Goal: Task Accomplishment & Management: Complete application form

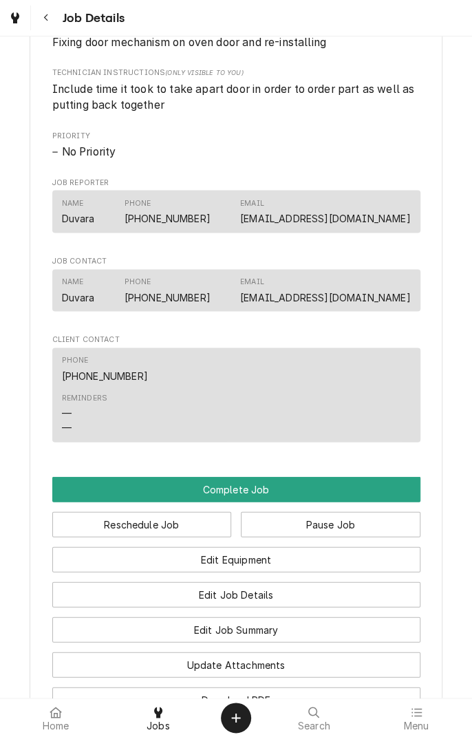
scroll to position [686, 0]
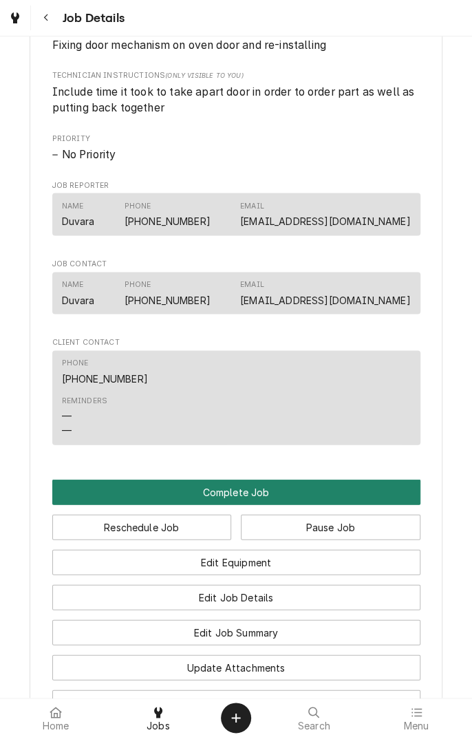
click at [257, 485] on button "Complete Job" at bounding box center [236, 491] width 368 height 25
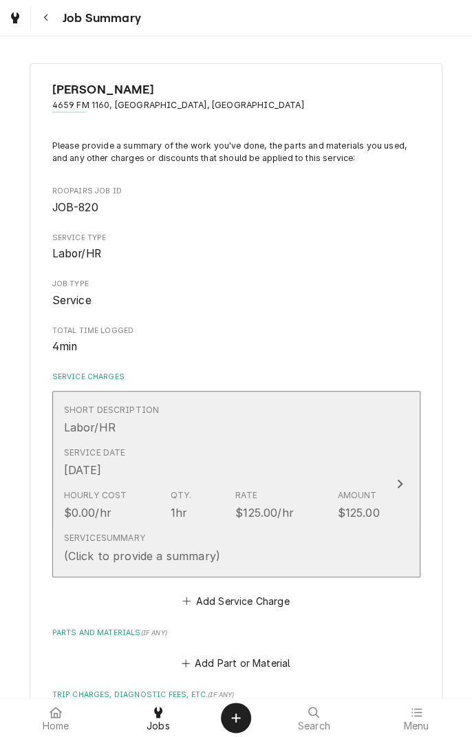
click at [358, 447] on div "Service Date Aug 11, 2025" at bounding box center [222, 462] width 316 height 43
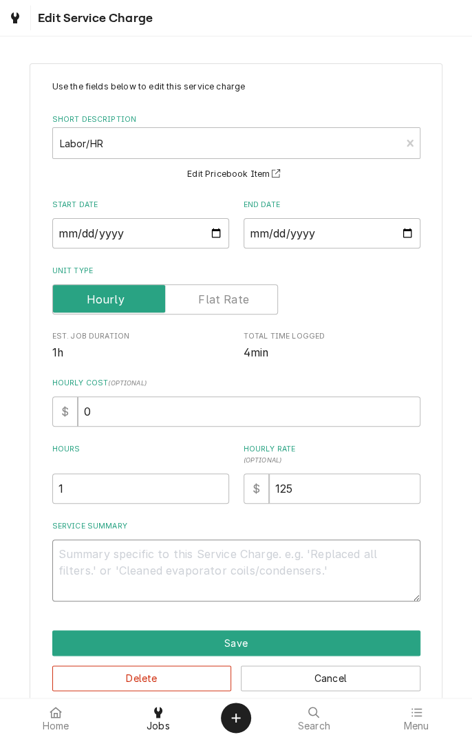
click at [216, 551] on textarea "Service Summary" at bounding box center [236, 571] width 368 height 62
type textarea "x"
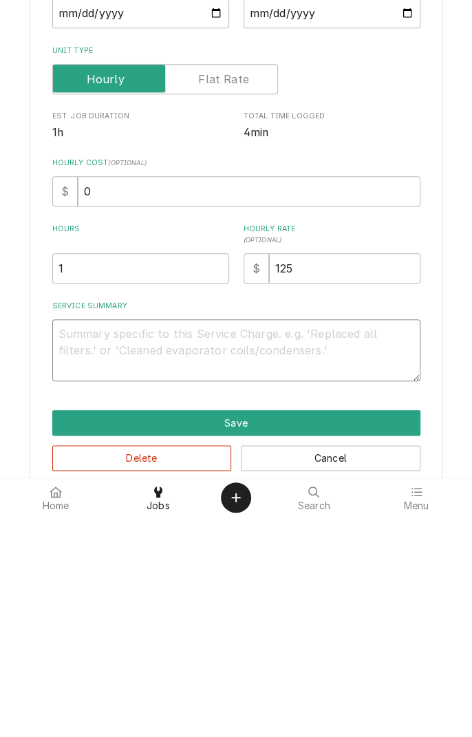
type textarea "I"
type textarea "x"
type textarea "In"
type textarea "x"
type textarea "Ins"
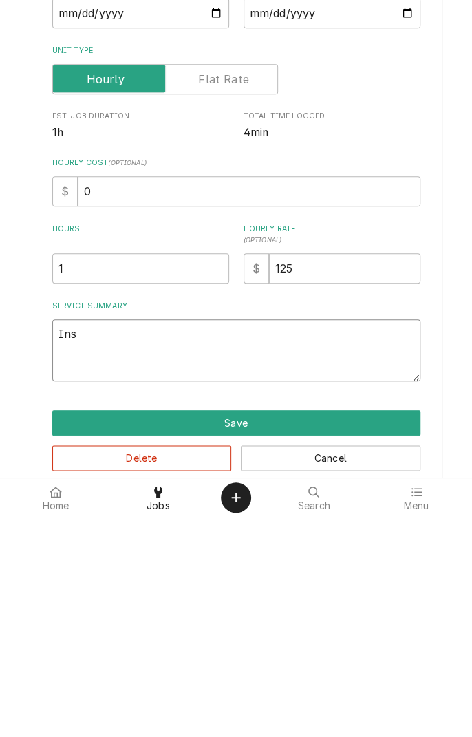
type textarea "x"
type textarea "Inst"
type textarea "x"
type textarea "Insta"
type textarea "x"
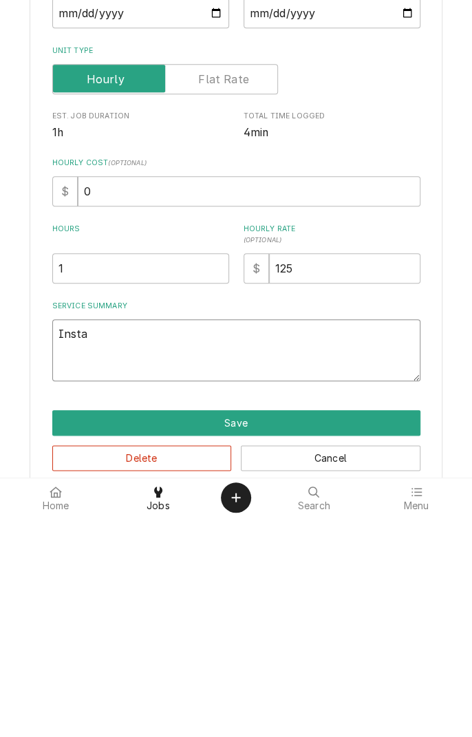
type textarea "Installed"
type textarea "x"
type textarea "Installed"
type textarea "x"
type textarea "Installe"
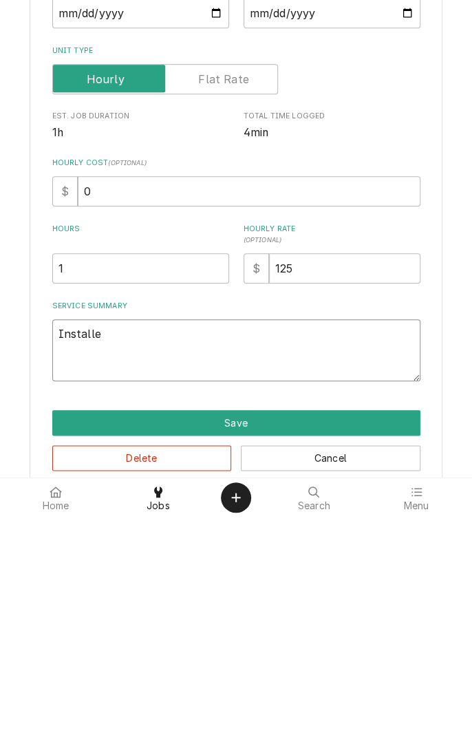
type textarea "x"
type textarea "Install"
type textarea "x"
type textarea "Instal"
type textarea "x"
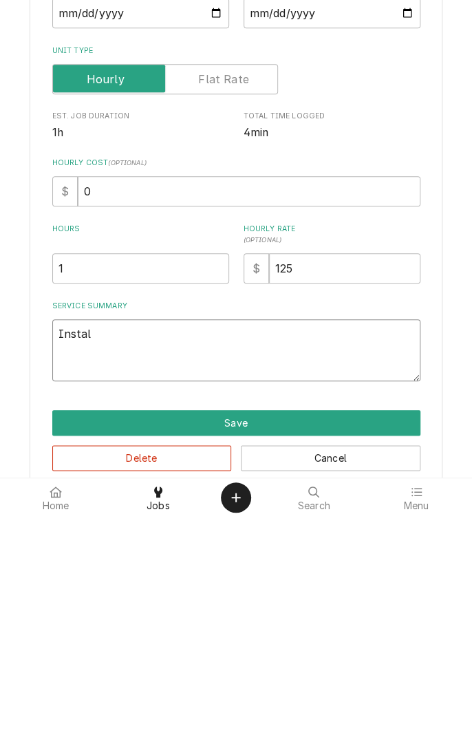
type textarea "Insta"
type textarea "x"
type textarea "Inst"
type textarea "x"
type textarea "Ins"
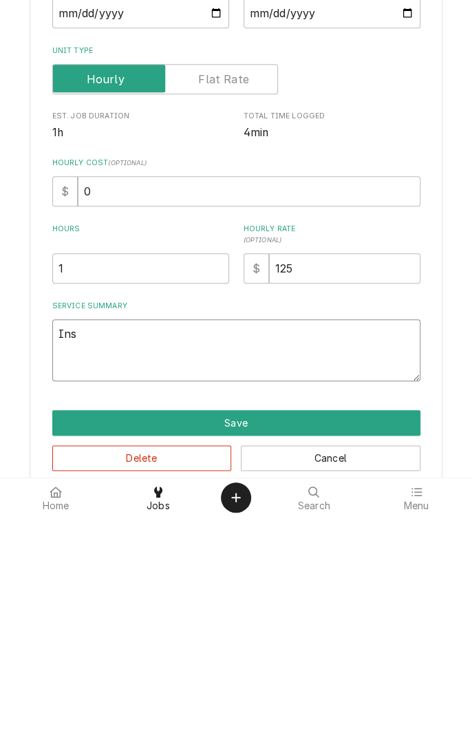
type textarea "x"
type textarea "In"
type textarea "x"
type textarea "I"
type textarea "x"
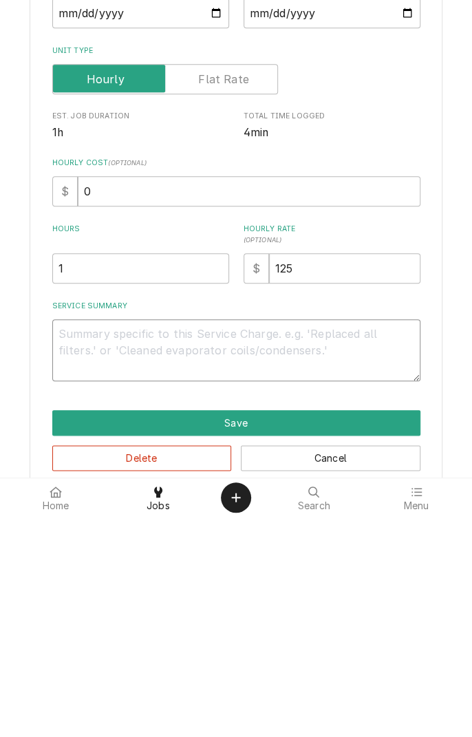
type textarea "x"
type textarea "D"
type textarea "x"
type textarea "Di"
type textarea "x"
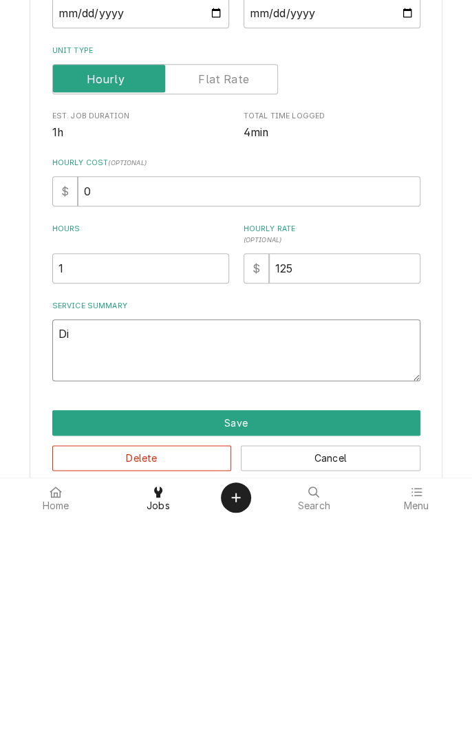
type textarea "Dis"
type textarea "x"
type textarea "Diss"
type textarea "x"
type textarea "Dissa"
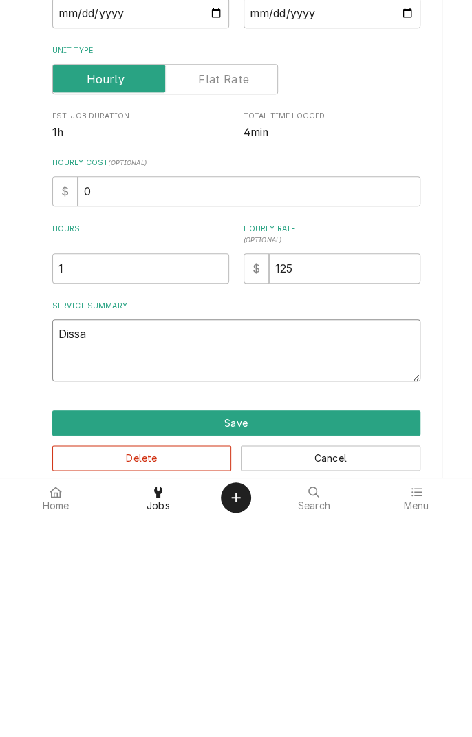
type textarea "x"
type textarea "Dissas"
type textarea "x"
type textarea "Dissass"
type textarea "x"
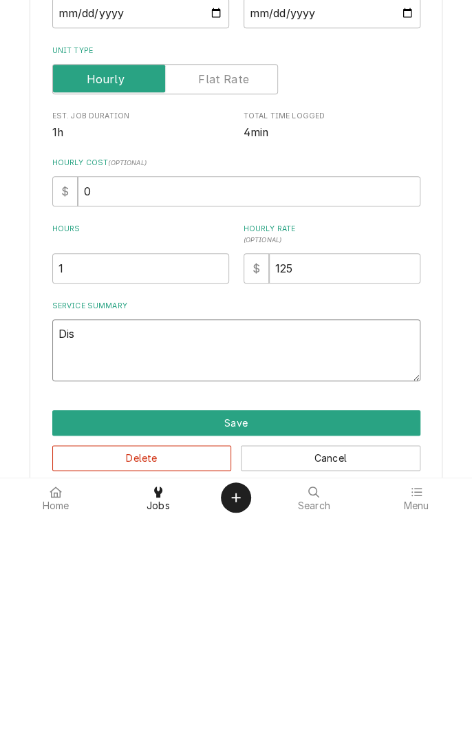
type textarea "Disassembled"
type textarea "x"
type textarea "Disassembled d"
type textarea "x"
type textarea "Disassembled do"
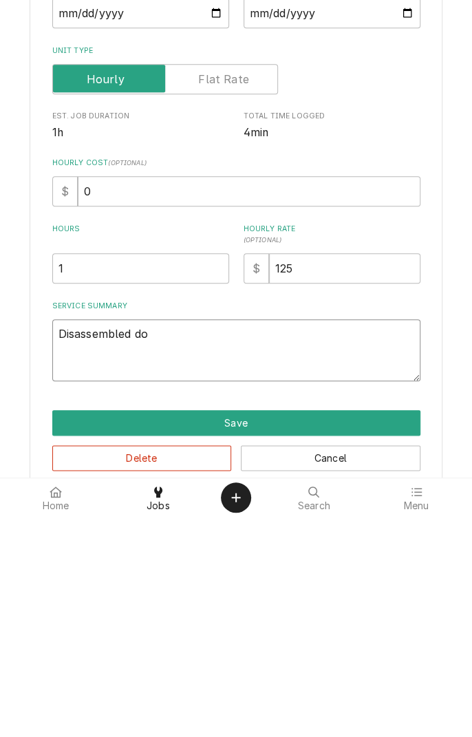
type textarea "x"
type textarea "Disassembled doo"
type textarea "x"
type textarea "Disassembled door"
type textarea "x"
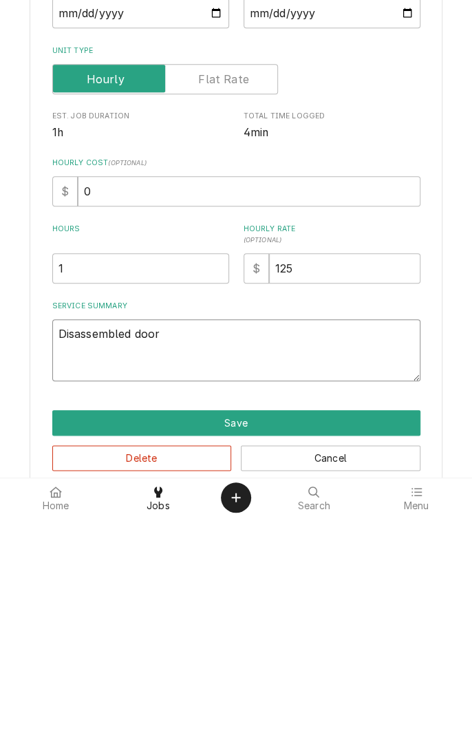
type textarea "Disassembled door"
type textarea "x"
type textarea "Disassembled door a"
type textarea "x"
type textarea "Disassembled door at"
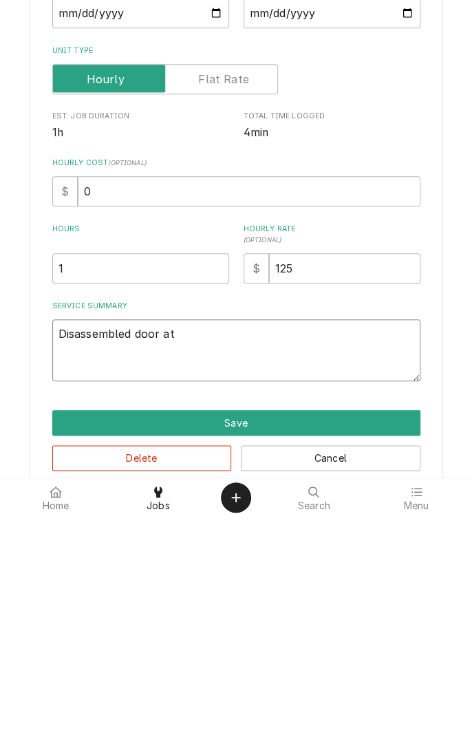
type textarea "x"
type textarea "Disassembled door at"
type textarea "x"
type textarea "Disassembled door at s"
type textarea "x"
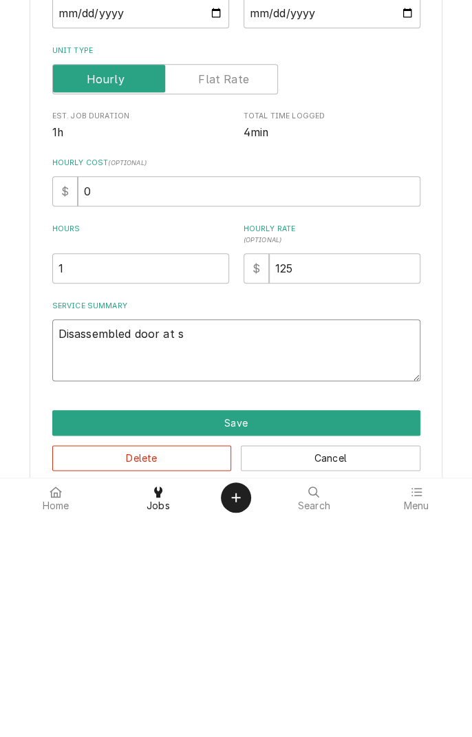
type textarea "Disassembled door at sh"
type textarea "x"
type textarea "Disassembled door at sho"
type textarea "x"
type textarea "Disassembled door at shop"
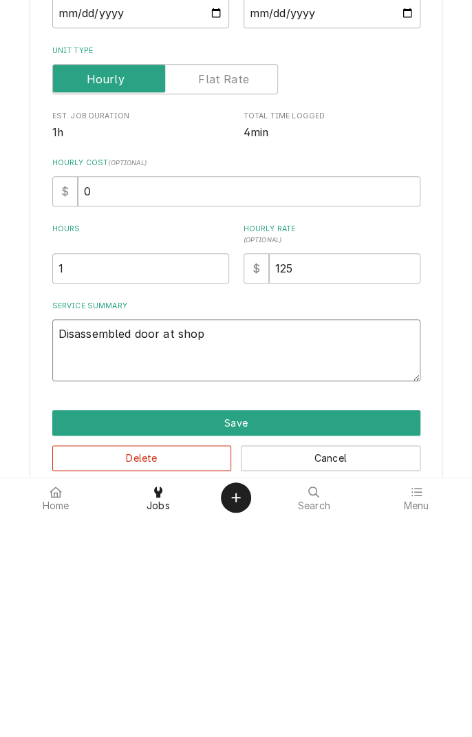
type textarea "x"
type textarea "Disassembled door at shop"
type textarea "x"
type textarea "Disassembled door at shop a"
type textarea "x"
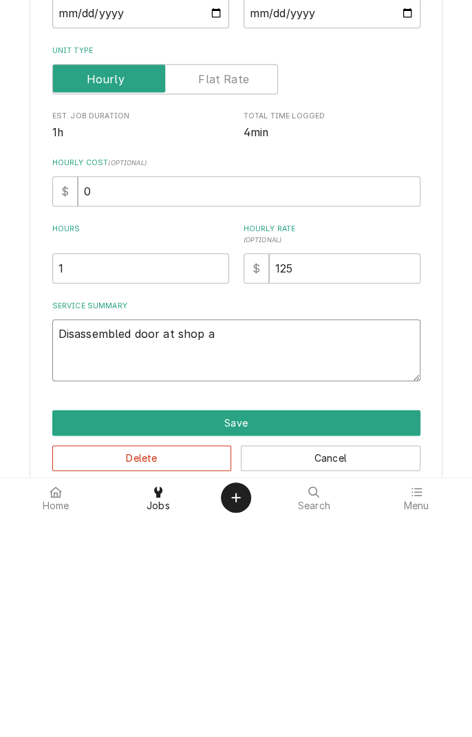
type textarea "Disassembled door at shop an"
type textarea "x"
type textarea "Disassembled door at shop and"
type textarea "x"
type textarea "Disassembled door at shop and"
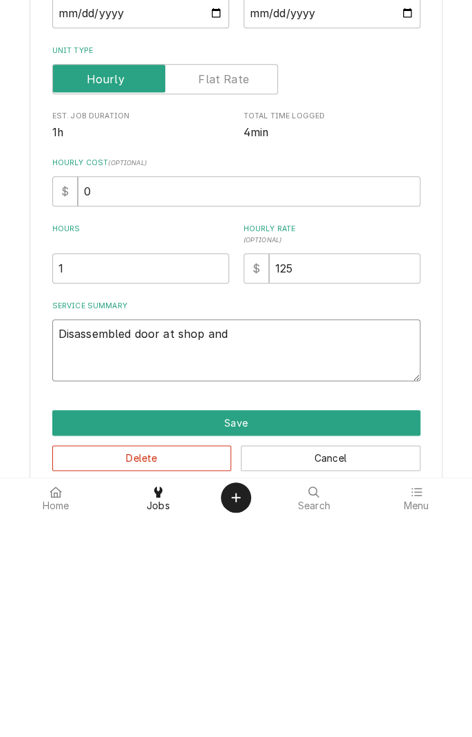
type textarea "x"
type textarea "Disassembled door at shop and i"
type textarea "x"
type textarea "Disassembled door at shop and in"
type textarea "x"
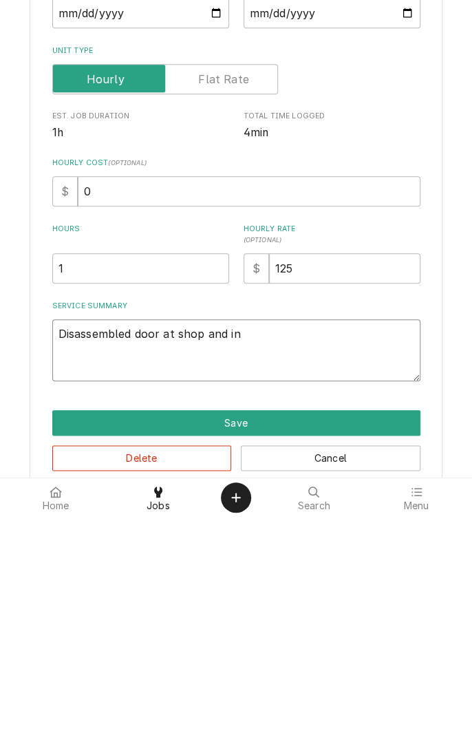
type textarea "Disassembled door at shop and ins"
type textarea "x"
type textarea "Disassembled door at shop and installed"
type textarea "x"
type textarea "Disassembled door at shop and installed n"
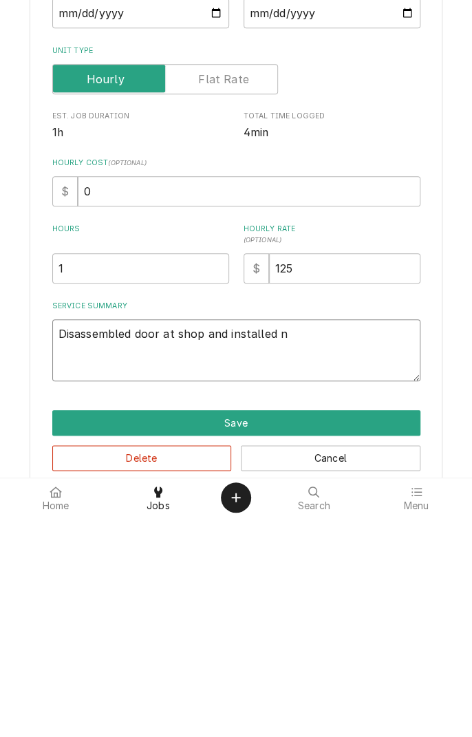
type textarea "x"
type textarea "Disassembled door at shop and installed ne"
type textarea "x"
type textarea "Disassembled door at shop and installed new"
type textarea "x"
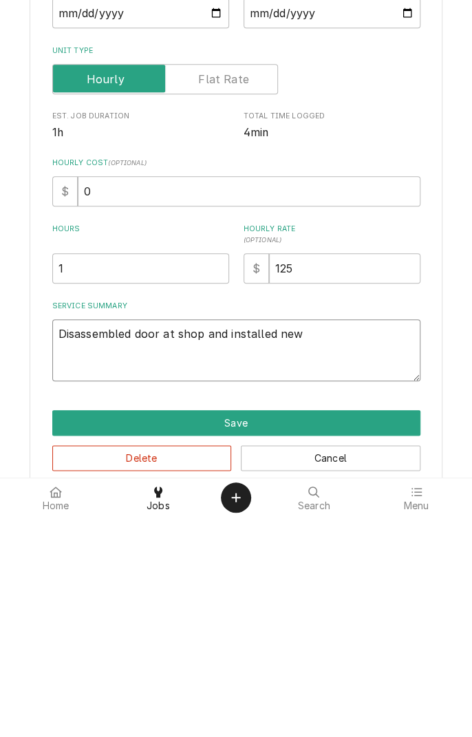
type textarea "Disassembled door at shop and installed new"
type textarea "x"
type textarea "Disassembled door at shop and installed new m"
type textarea "x"
type textarea "Disassembled door at shop and installed new me"
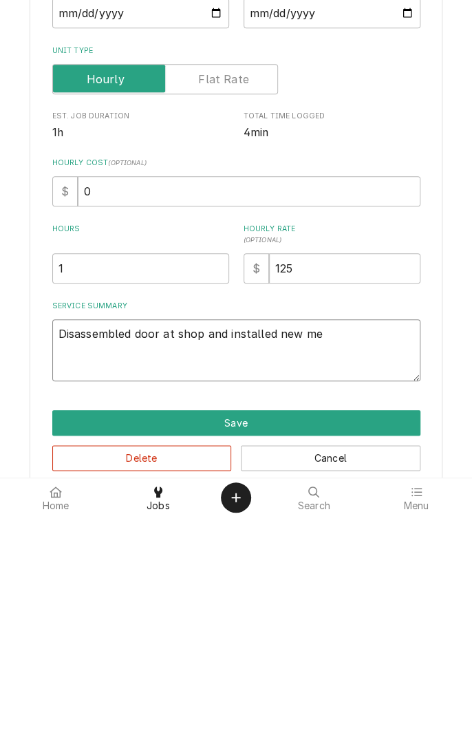
type textarea "x"
type textarea "Disassembled door at shop and installed new mec"
type textarea "x"
type textarea "Disassembled door at shop and installed new mech"
type textarea "x"
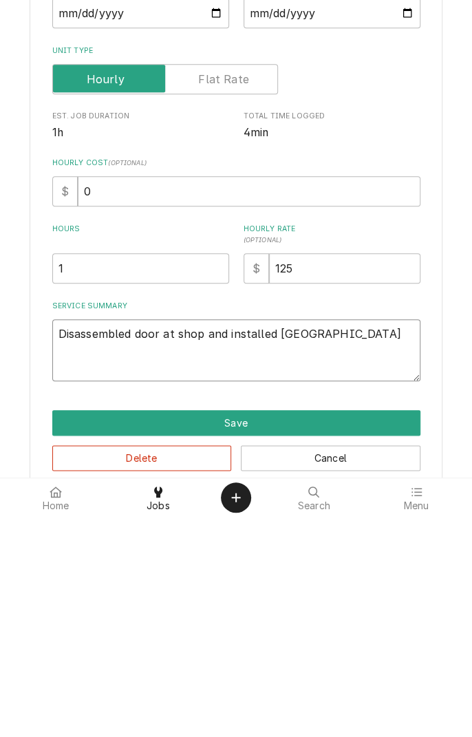
type textarea "Disassembled door at shop and installed new mecha"
type textarea "x"
type textarea "Disassembled door at shop and installed new mechan"
type textarea "x"
type textarea "Disassembled door at shop and installed new mechani"
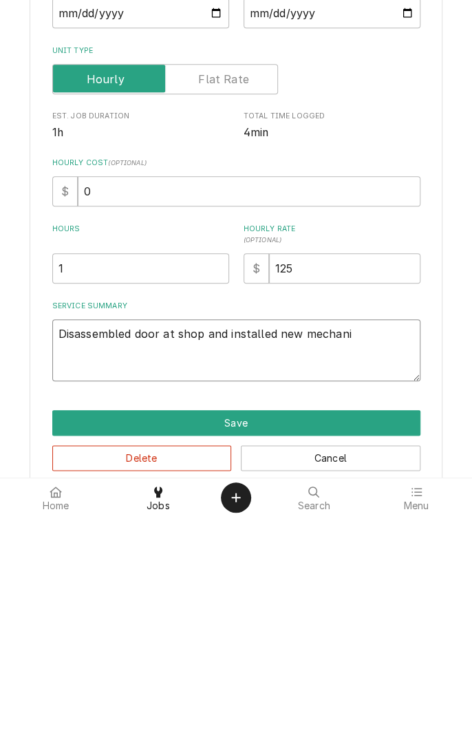
type textarea "x"
type textarea "Disassembled door at shop and installed new mechanis"
type textarea "x"
type textarea "Disassembled door at shop and installed new mechanism"
type textarea "x"
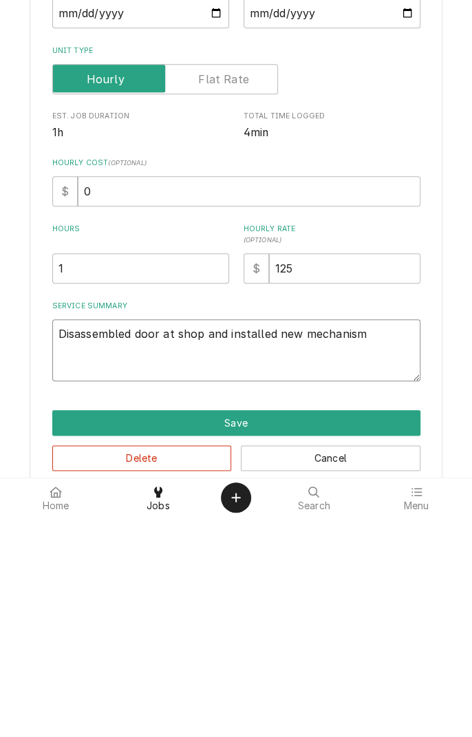
type textarea "Disassembled door at shop and installed new mechanism"
type textarea "x"
type textarea "Disassembled door at shop and installed new mechanism."
type textarea "x"
type textarea "Disassembled door at shop and installed new mechanism."
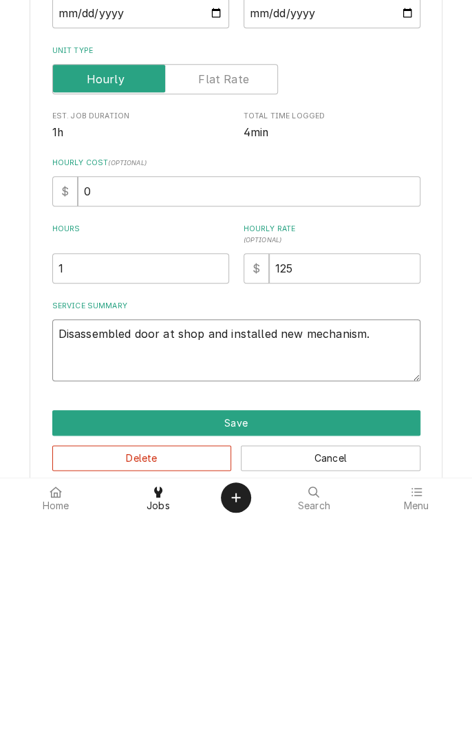
type textarea "x"
type textarea "Disassembled door at shop and installed new mechanism. R"
type textarea "x"
type textarea "Disassembled door at shop and installed new mechanism. Re"
type textarea "x"
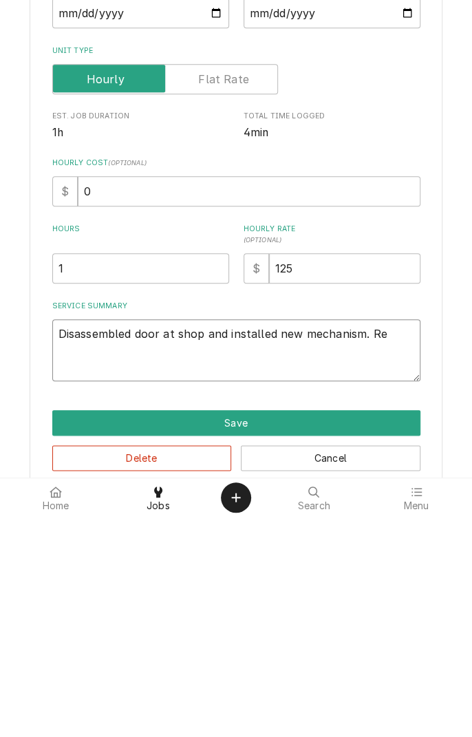
type textarea "Disassembled door at shop and installed new mechanism. Ret"
type textarea "x"
type textarea "Disassembled door at shop and installed new mechanism. Return"
type textarea "x"
type textarea "Disassembled door at shop and installed new mechanism. Return to"
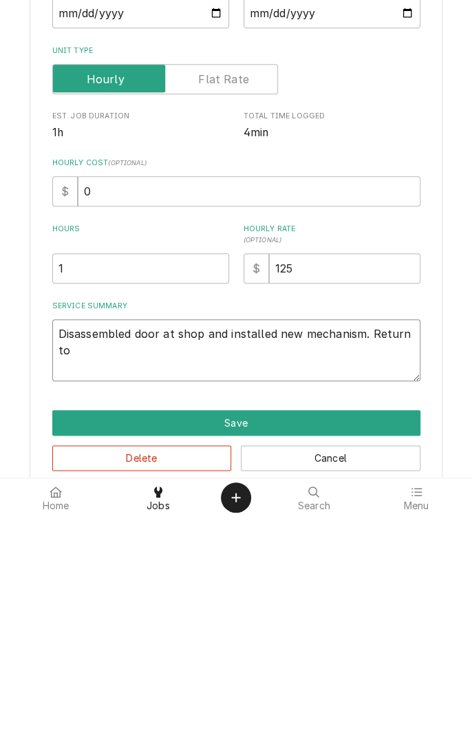
type textarea "x"
type textarea "Disassembled door at shop and installed new mechanism. Return to"
type textarea "x"
type textarea "Disassembled door at shop and installed new mechanism. Return to l"
type textarea "x"
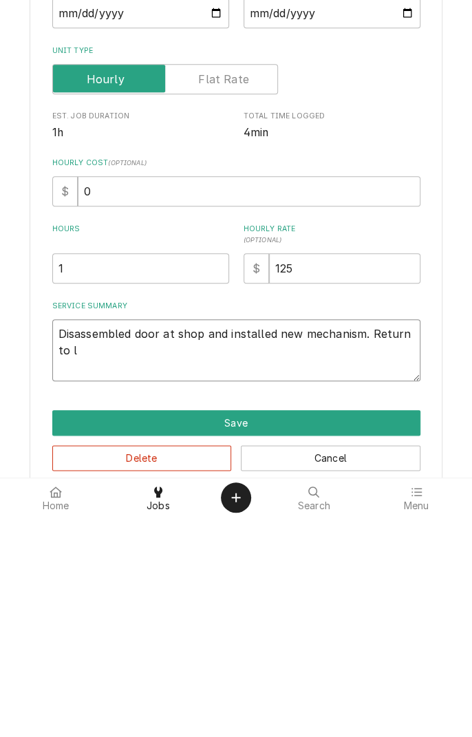
type textarea "Disassembled door at shop and installed new mechanism. Return to lo"
type textarea "x"
type textarea "Disassembled door at shop and installed new mechanism. Return to location"
type textarea "x"
type textarea "Disassembled door at shop and installed new mechanism. Return to location t"
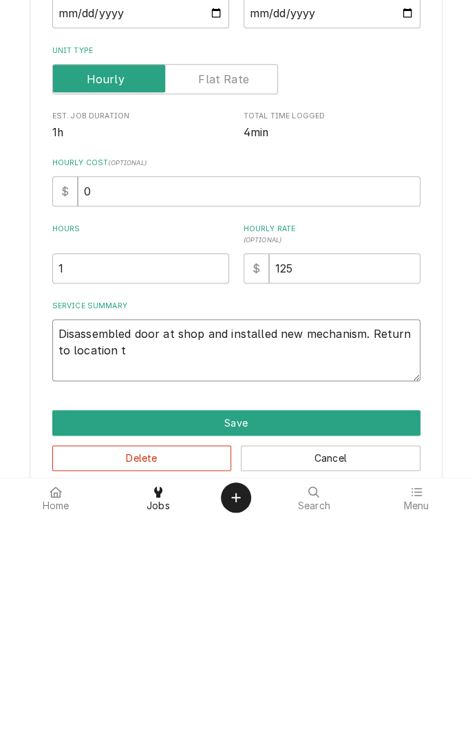
type textarea "x"
type textarea "Disassembled door at shop and installed new mechanism. Return to location to"
type textarea "x"
type textarea "Disassembled door at shop and installed new mechanism. Return to location to"
type textarea "x"
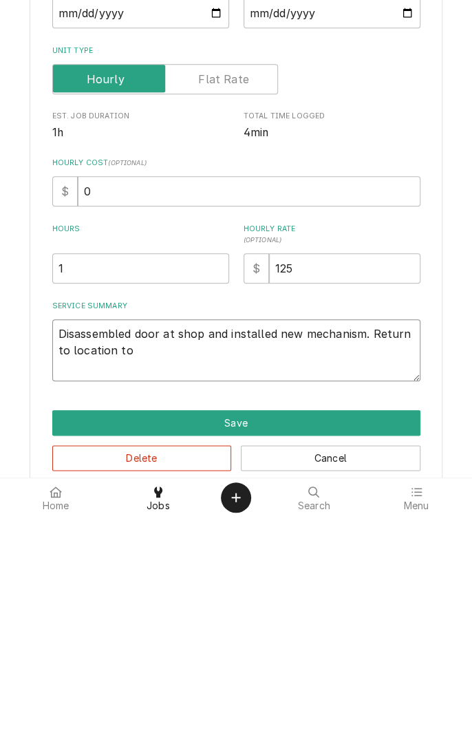
type textarea "Disassembled door at shop and installed new mechanism. Return to location to i"
type textarea "x"
type textarea "Disassembled door at shop and installed new mechanism. Return to location to in"
type textarea "x"
type textarea "Disassembled door at shop and installed new mechanism. Return to location to ins"
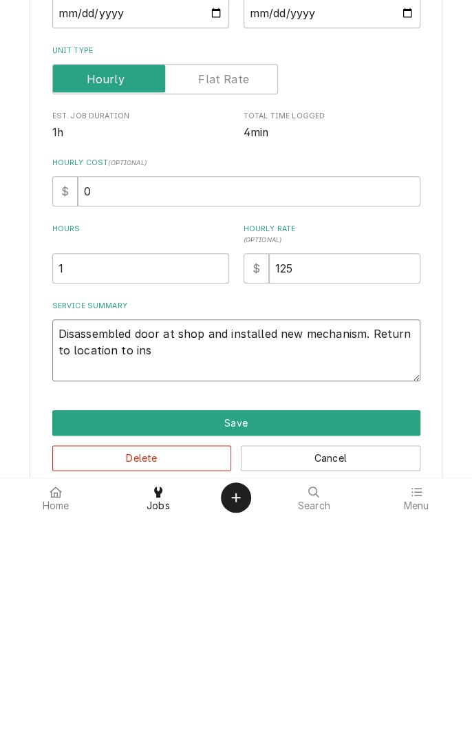
type textarea "x"
type textarea "Disassembled door at shop and installed new mechanism. Return to location to in…"
type textarea "x"
type textarea "Disassembled door at shop and installed new mechanism. Return to location to in…"
type textarea "x"
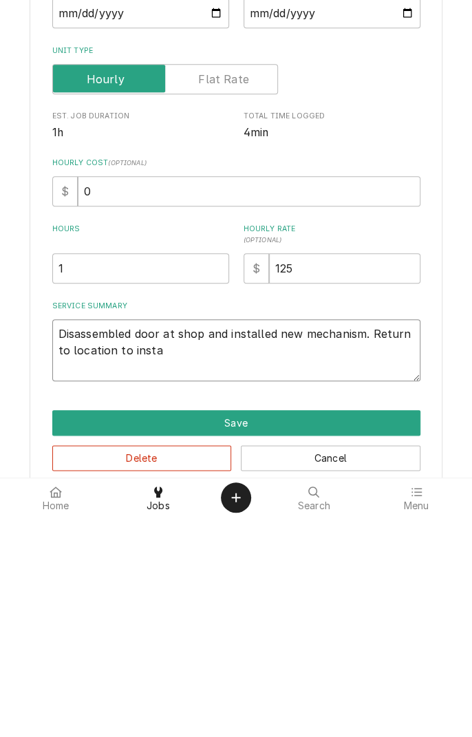
type textarea "Disassembled door at shop and installed new mechanism. Return to location to in…"
type textarea "x"
type textarea "Disassembled door at shop and installed new mechanism. Return to location to in…"
click at [161, 487] on input "1" at bounding box center [140, 489] width 177 height 30
type textarea "x"
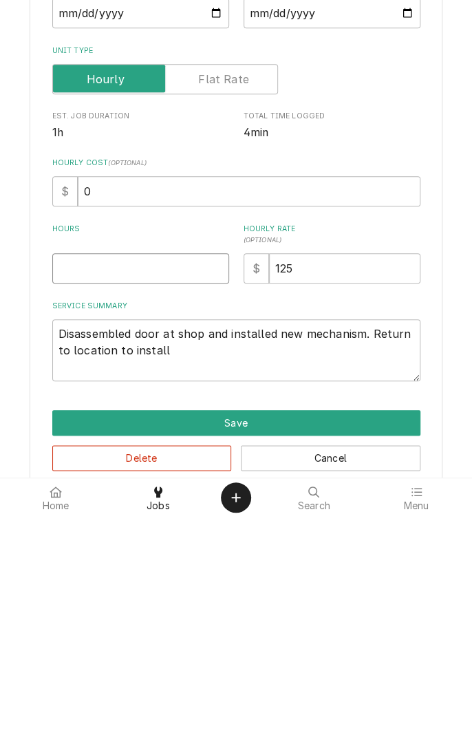
type textarea "x"
type input "2"
type textarea "x"
type input "2"
click at [198, 572] on textarea "Disassembled door at shop and installed new mechanism. Return to location to in…" at bounding box center [236, 571] width 368 height 62
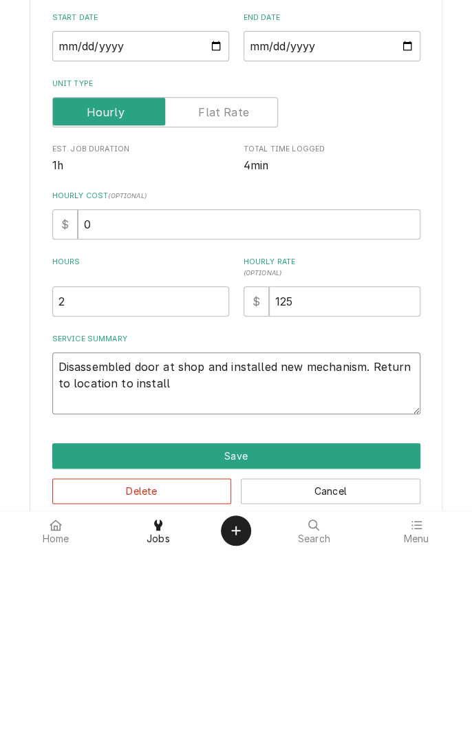
type textarea "x"
type textarea "Disassembled door at shop and installed new mechanism. Return to location to in…"
type textarea "x"
type textarea "Disassembled door at shop and installed new mechanism. Return to location to in…"
type textarea "x"
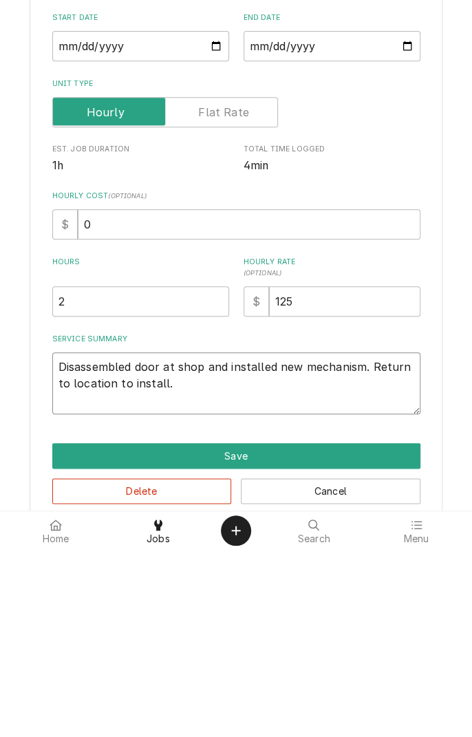
type textarea "Disassembled door at shop and installed new mechanism. Return to location to in…"
type textarea "x"
type textarea "Disassembled door at shop and installed new mechanism. Return to location to in…"
type textarea "x"
type textarea "Disassembled door at shop and installed new mechanism. Return to location to in…"
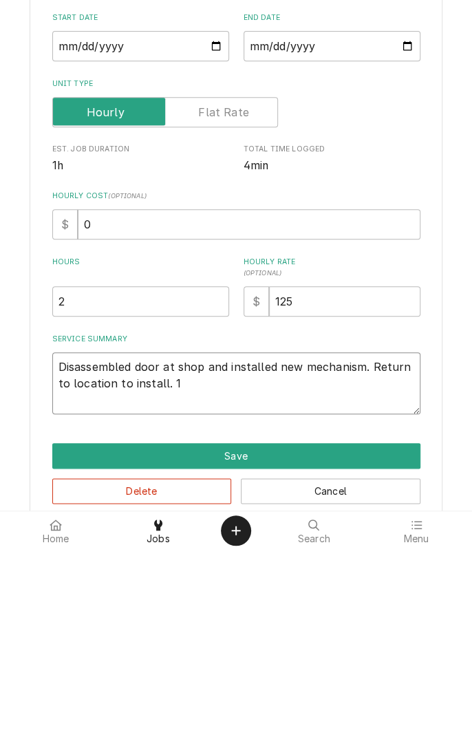
type textarea "x"
type textarea "Disassembled door at shop and installed new mechanism. Return to location to in…"
type textarea "x"
type textarea "Disassembled door at shop and installed new mechanism. Return to location to in…"
type textarea "x"
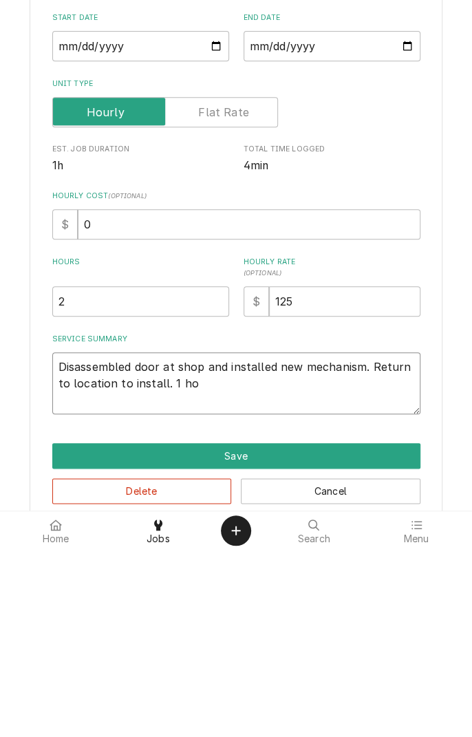
type textarea "Disassembled door at shop and installed new mechanism. Return to location to in…"
type textarea "x"
type textarea "Disassembled door at shop and installed new mechanism. Return to location to in…"
type textarea "x"
type textarea "Disassembled door at shop and installed new mechanism. Return to location to in…"
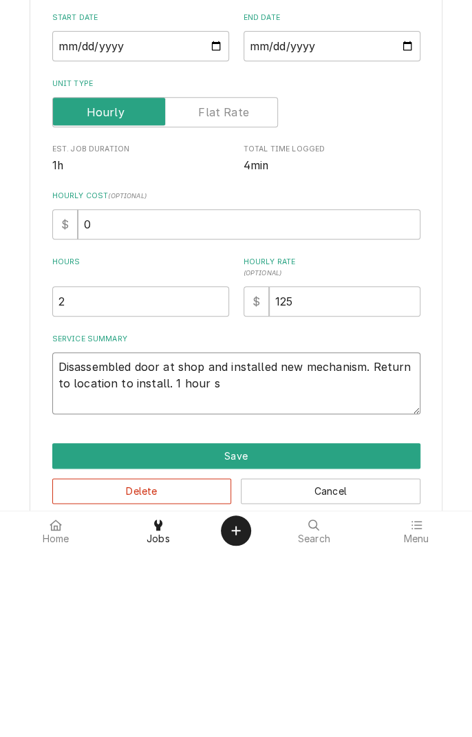
type textarea "x"
type textarea "Disassembled door at shop and installed new mechanism. Return to location to in…"
type textarea "x"
type textarea "Disassembled door at shop and installed new mechanism. Return to location to in…"
type textarea "x"
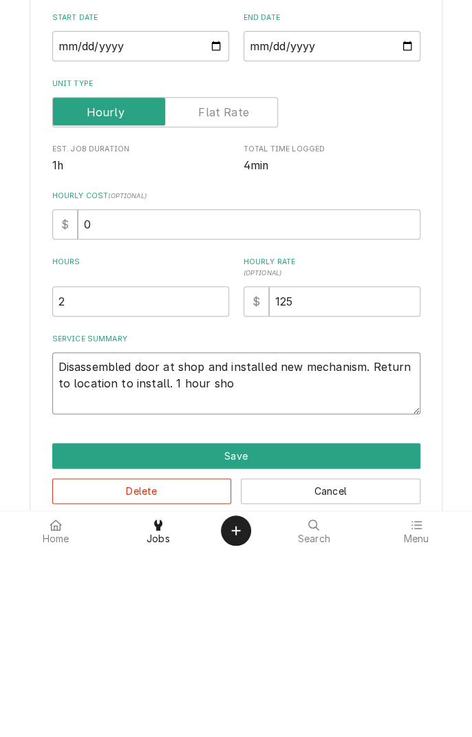
type textarea "Disassembled door at shop and installed new mechanism. Return to location to in…"
type textarea "x"
type textarea "Disassembled door at shop and installed new mechanism. Return to location to in…"
type textarea "x"
type textarea "Disassembled door at shop and installed new mechanism. Return to location to in…"
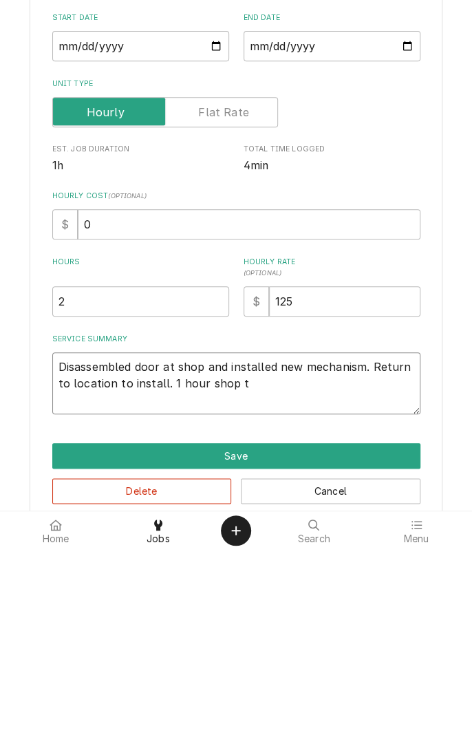
type textarea "x"
type textarea "Disassembled door at shop and installed new mechanism. Return to location to in…"
type textarea "x"
type textarea "Disassembled door at shop and installed new mechanism. Return to location to in…"
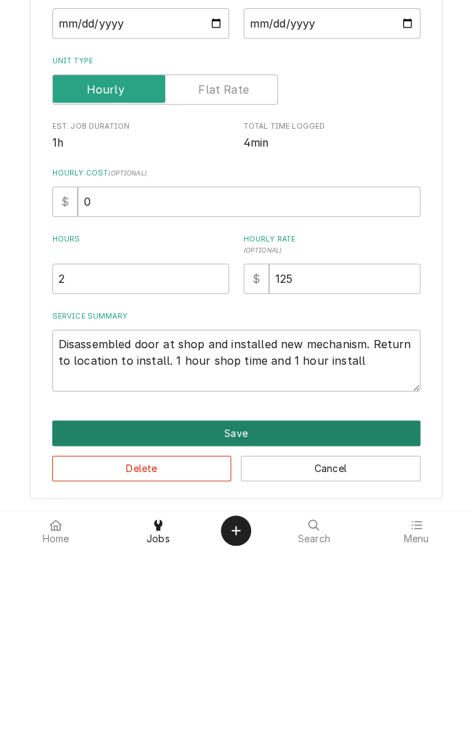
click at [319, 622] on button "Save" at bounding box center [236, 620] width 368 height 25
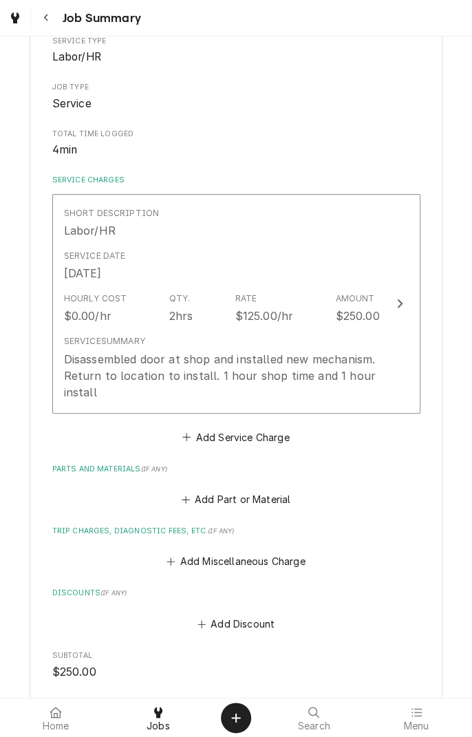
scroll to position [204, 0]
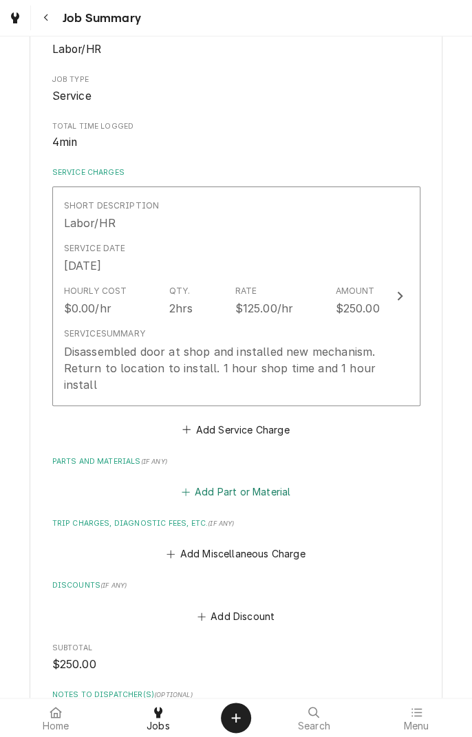
click at [249, 487] on button "Add Part or Material" at bounding box center [236, 492] width 114 height 19
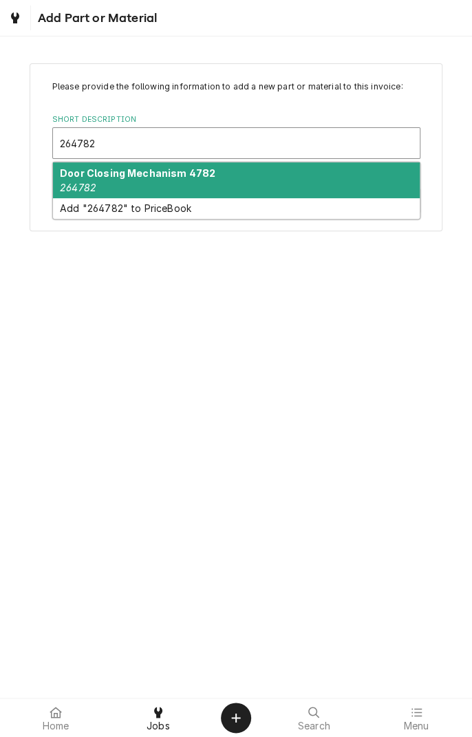
click at [213, 182] on div "Door Closing Mechanism 4782 264782" at bounding box center [236, 180] width 367 height 36
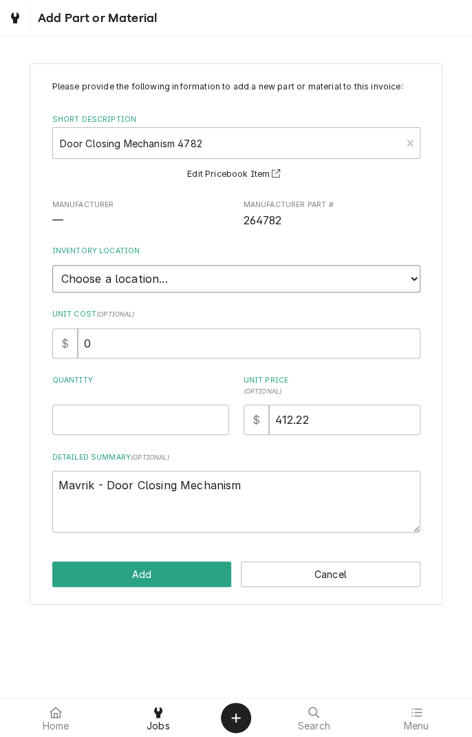
click at [226, 277] on select "Choose a location... Gino's Truck Jason's Truck Skips Service Warehouse" at bounding box center [236, 279] width 368 height 28
click at [52, 265] on select "Choose a location... Gino's Truck Jason's Truck Skips Service Warehouse" at bounding box center [236, 279] width 368 height 28
click at [141, 422] on input "Quantity" at bounding box center [140, 420] width 177 height 30
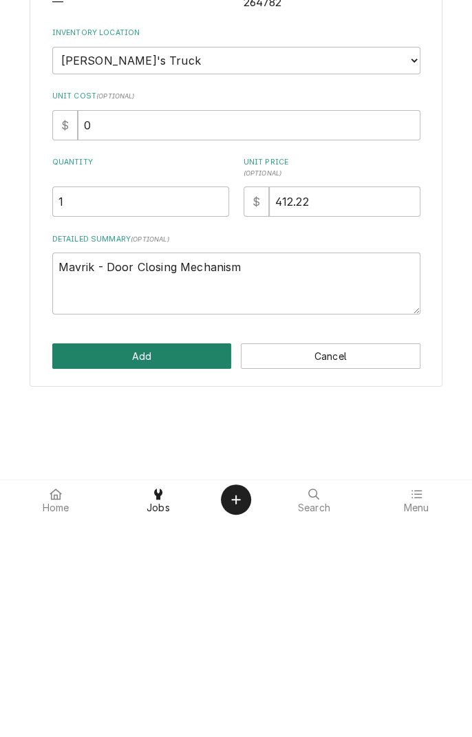
click at [167, 566] on button "Add" at bounding box center [142, 574] width 180 height 25
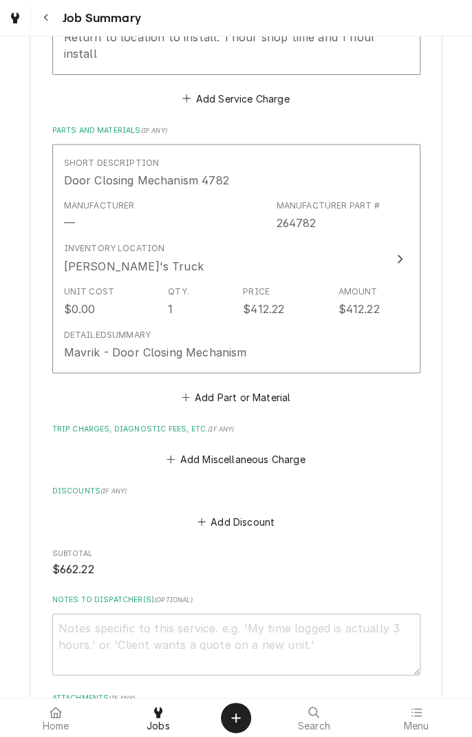
scroll to position [538, 0]
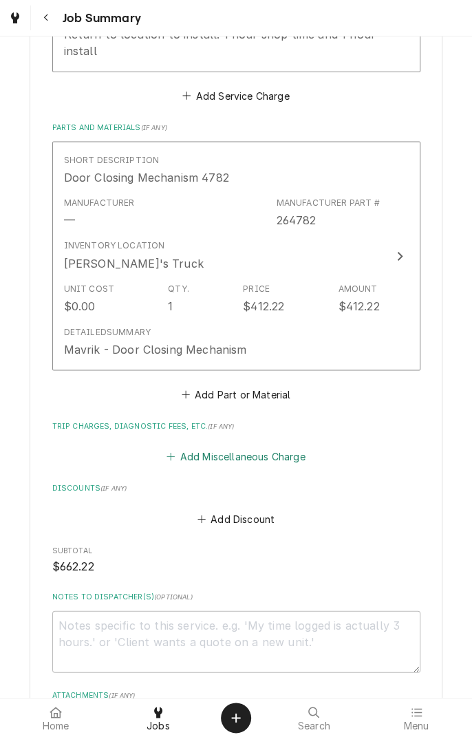
click at [252, 455] on button "Add Miscellaneous Charge" at bounding box center [236, 456] width 143 height 19
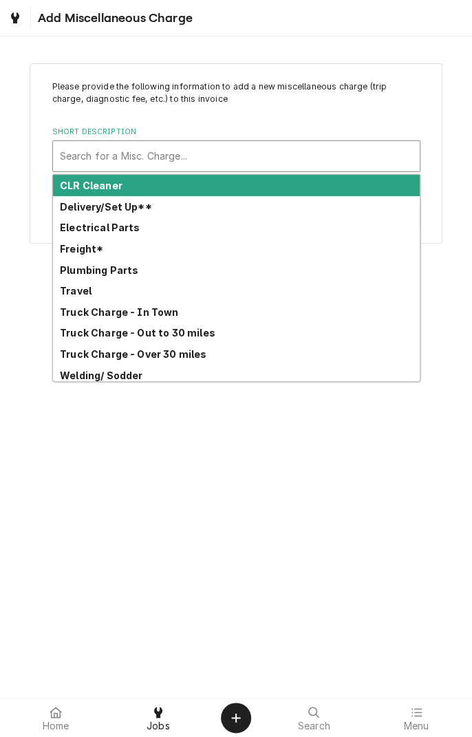
click at [198, 334] on strong "Truck Charge - Out to 30 miles" at bounding box center [138, 333] width 156 height 12
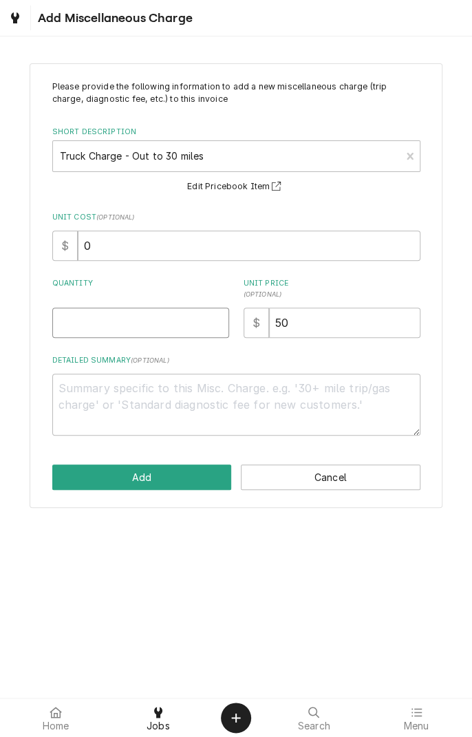
click at [160, 327] on input "Quantity" at bounding box center [140, 323] width 177 height 30
click at [224, 394] on textarea "Detailed Summary ( optional )" at bounding box center [236, 405] width 368 height 62
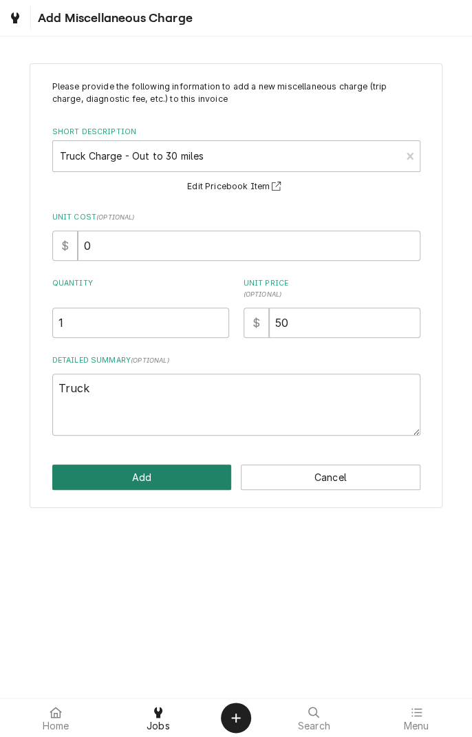
click at [182, 472] on button "Add" at bounding box center [142, 477] width 180 height 25
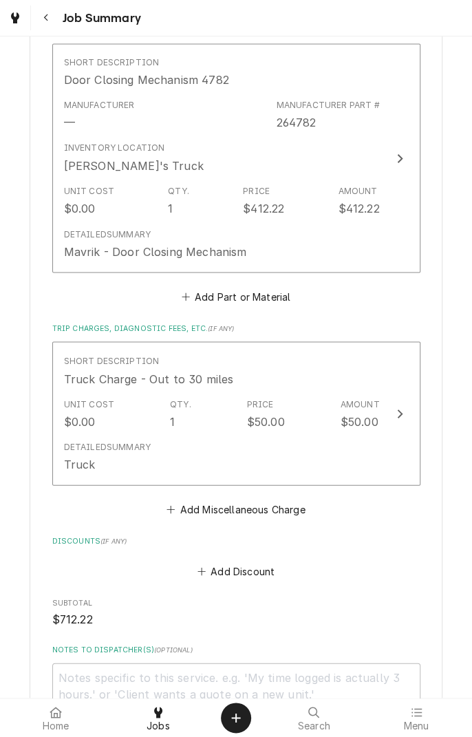
scroll to position [666, 0]
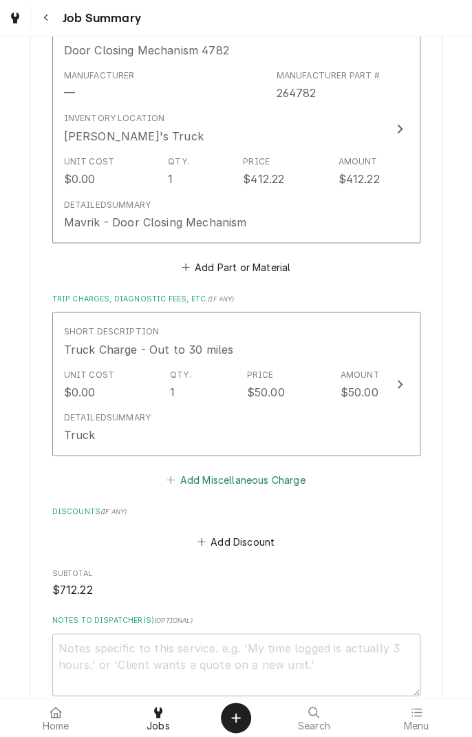
click at [282, 480] on button "Add Miscellaneous Charge" at bounding box center [236, 478] width 143 height 19
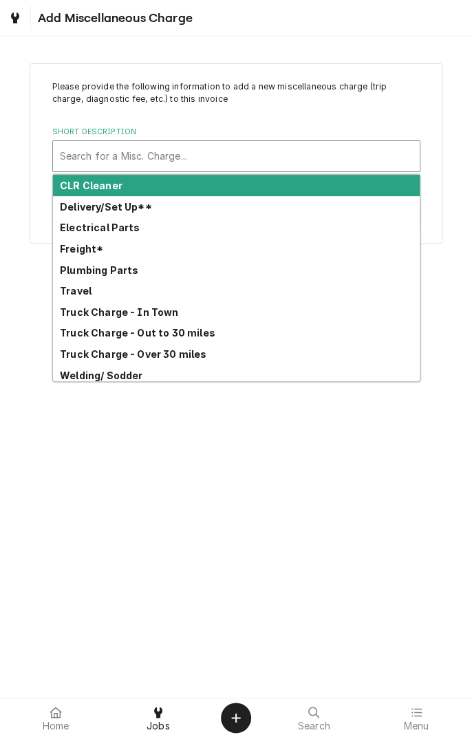
click at [97, 293] on div "Travel" at bounding box center [236, 290] width 367 height 21
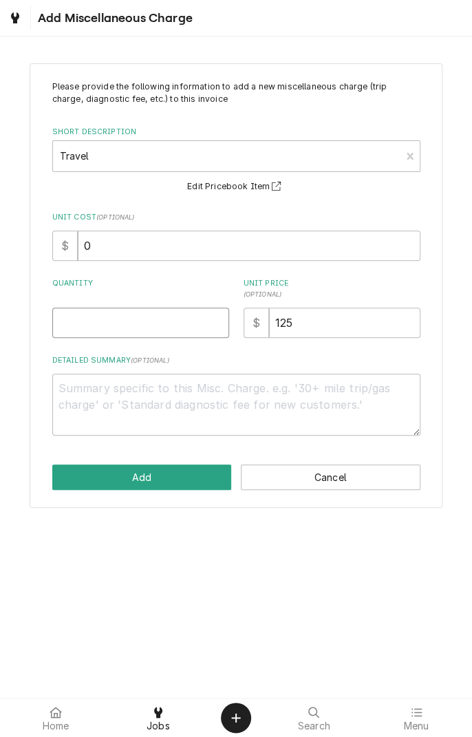
click at [160, 325] on input "Quantity" at bounding box center [140, 323] width 177 height 30
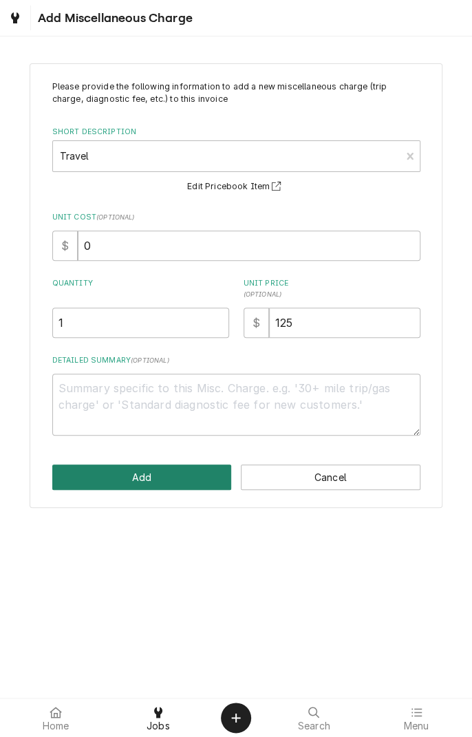
click at [180, 471] on button "Add" at bounding box center [142, 477] width 180 height 25
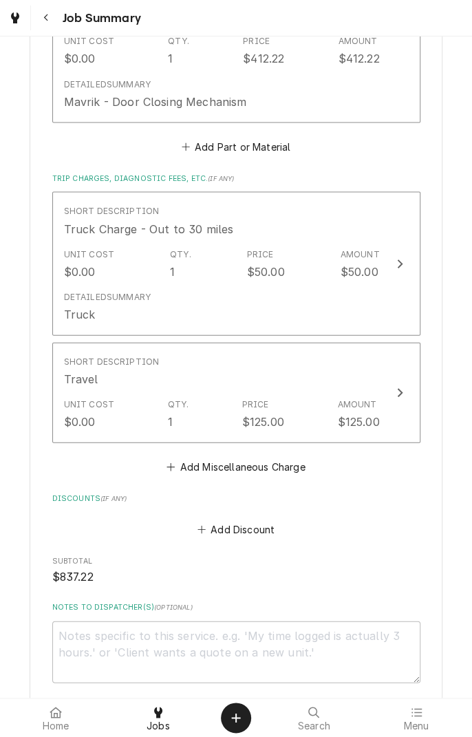
scroll to position [787, 0]
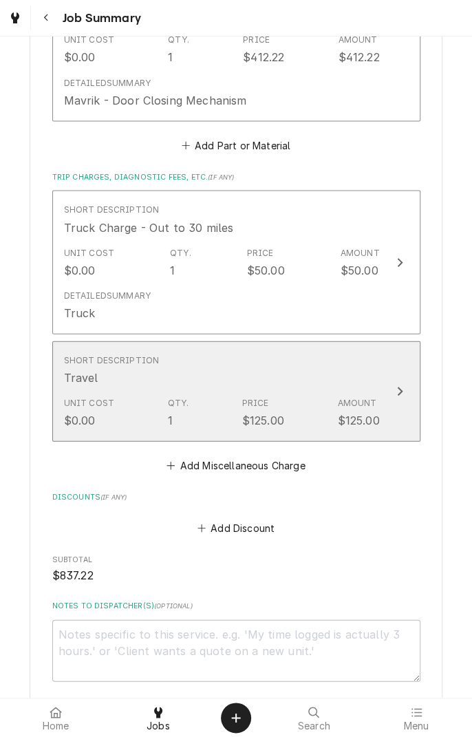
click at [310, 414] on div "Unit Cost $0.00 Qty. 1 Price $125.00 Amount $125.00" at bounding box center [222, 412] width 316 height 43
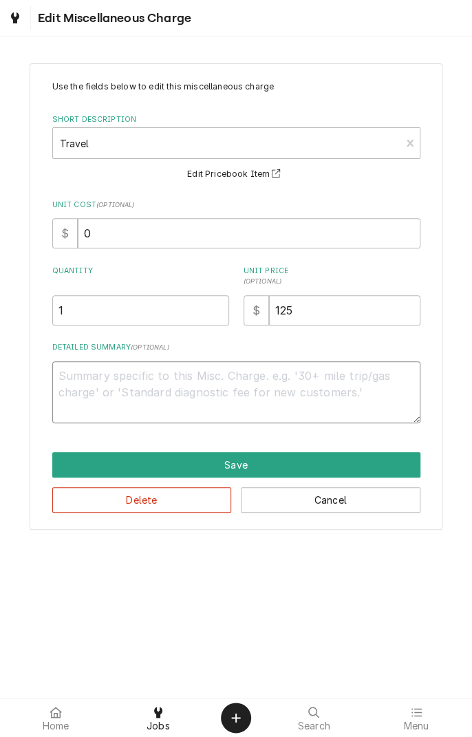
click at [274, 383] on textarea "Detailed Summary ( optional )" at bounding box center [236, 392] width 368 height 62
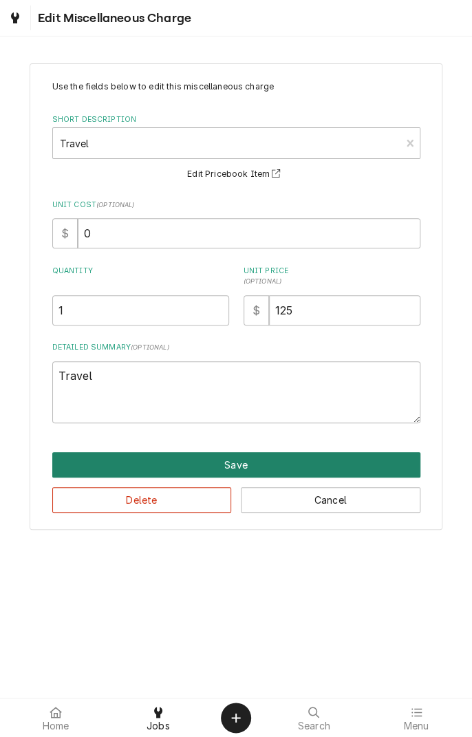
click at [273, 464] on button "Save" at bounding box center [236, 464] width 368 height 25
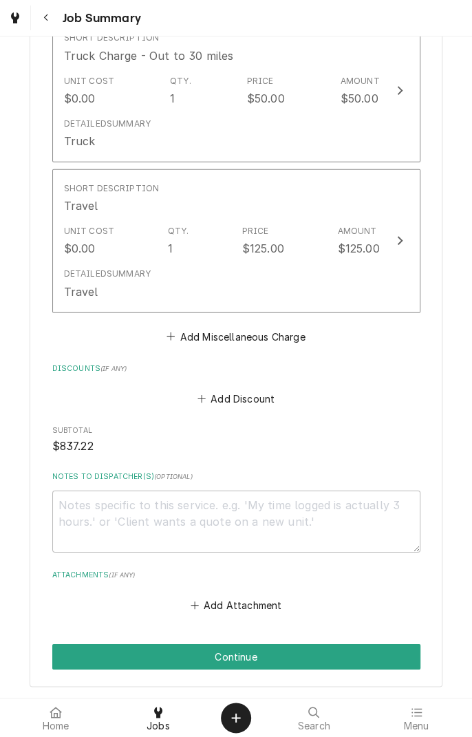
scroll to position [1024, 0]
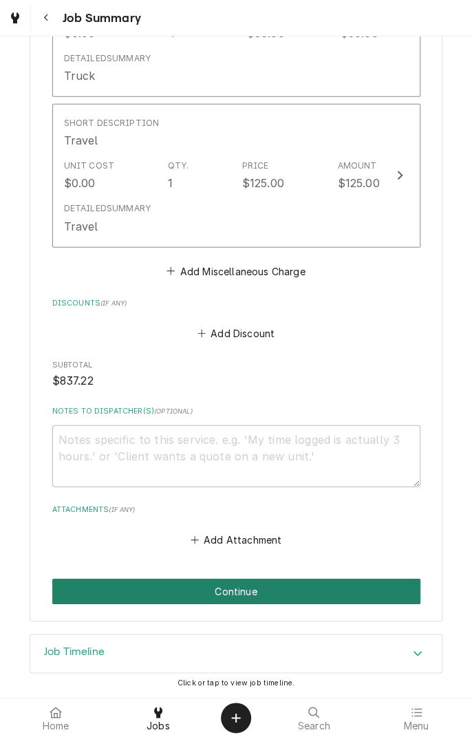
click at [301, 594] on button "Continue" at bounding box center [236, 591] width 368 height 25
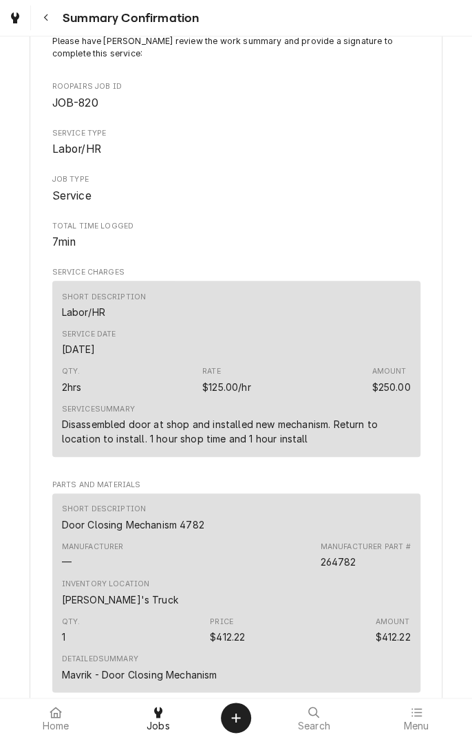
scroll to position [92, 0]
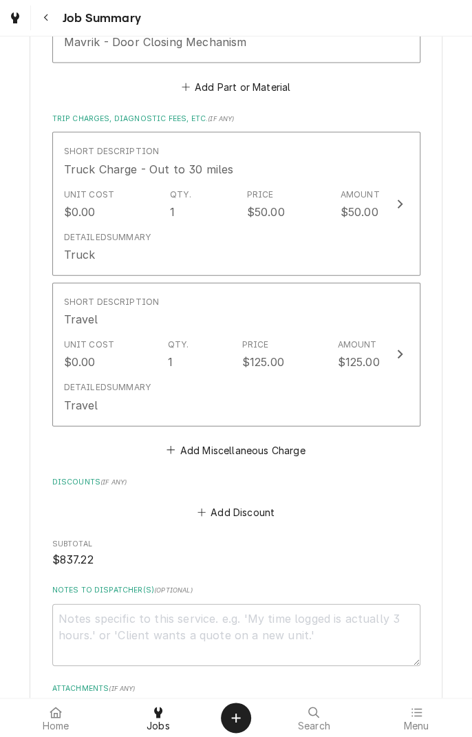
scroll to position [846, 0]
click at [279, 457] on button "Add Miscellaneous Charge" at bounding box center [236, 449] width 143 height 19
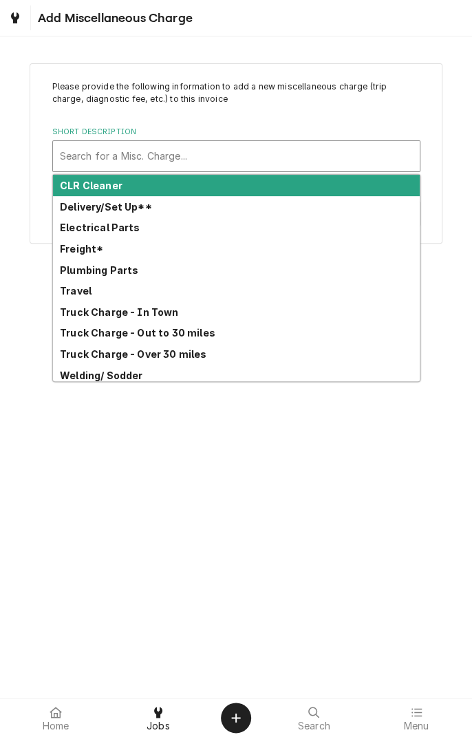
click at [100, 246] on div "Freight*" at bounding box center [236, 248] width 367 height 21
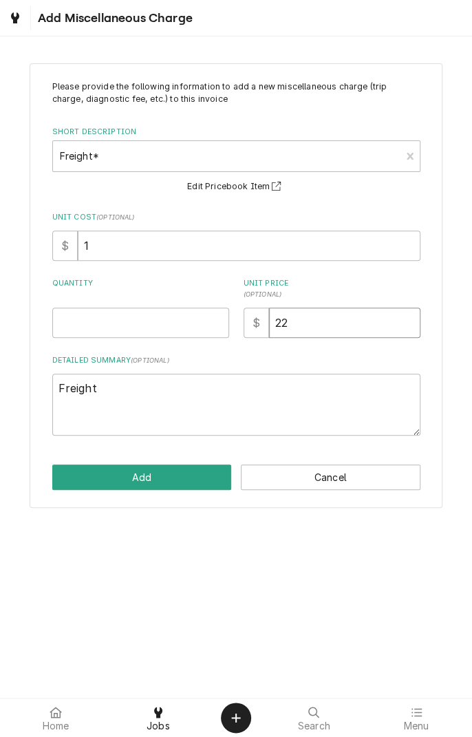
click at [322, 320] on input "22" at bounding box center [344, 323] width 151 height 30
type textarea "x"
type input "2"
type textarea "x"
type input "23"
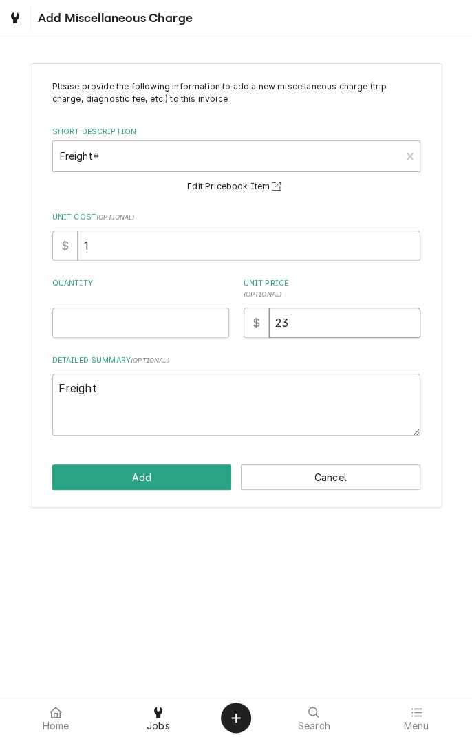
type textarea "x"
type input "23"
click at [155, 321] on input "Quantity" at bounding box center [140, 323] width 177 height 30
type textarea "x"
type input "1"
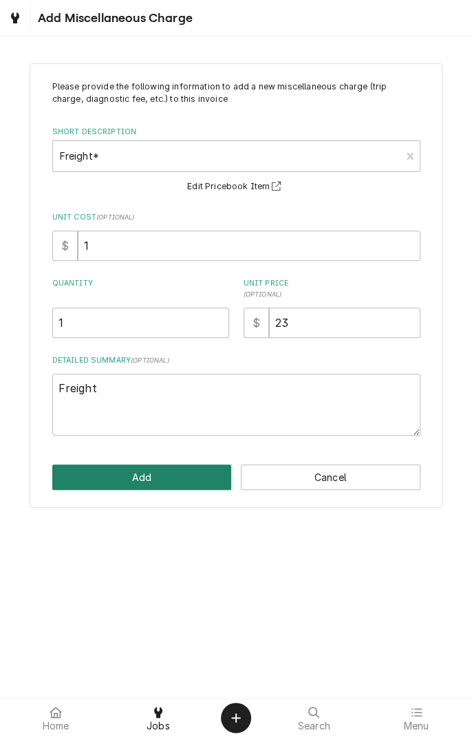
click at [180, 479] on button "Add" at bounding box center [142, 477] width 180 height 25
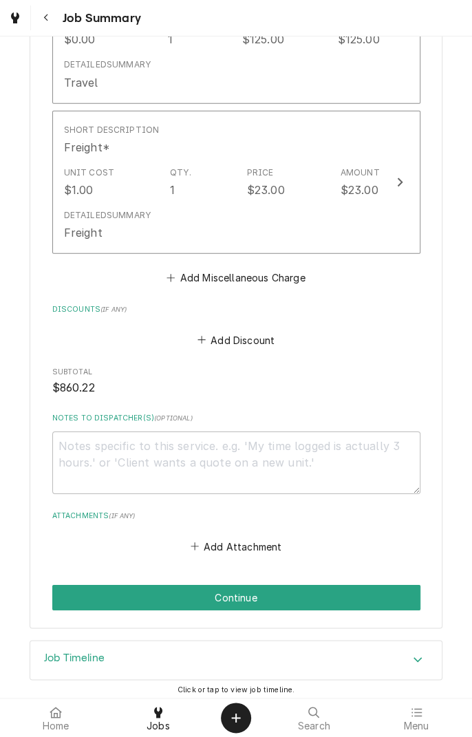
scroll to position [1175, 0]
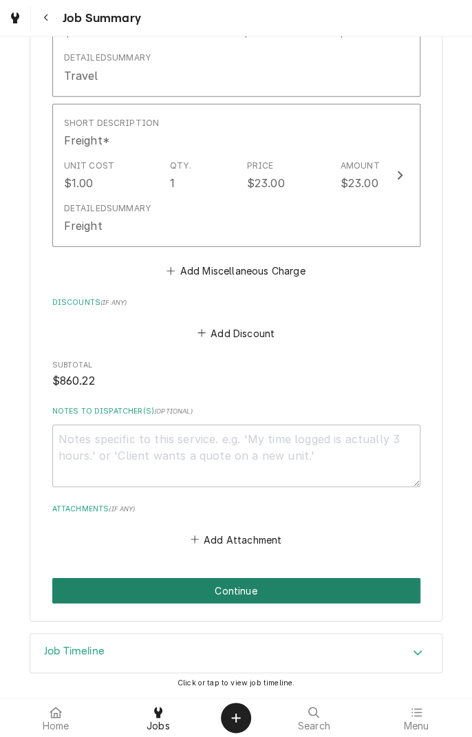
click at [298, 592] on button "Continue" at bounding box center [236, 590] width 368 height 25
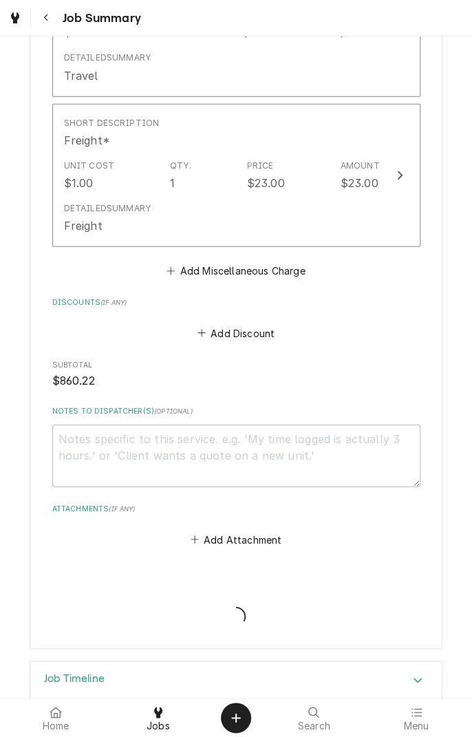
type textarea "x"
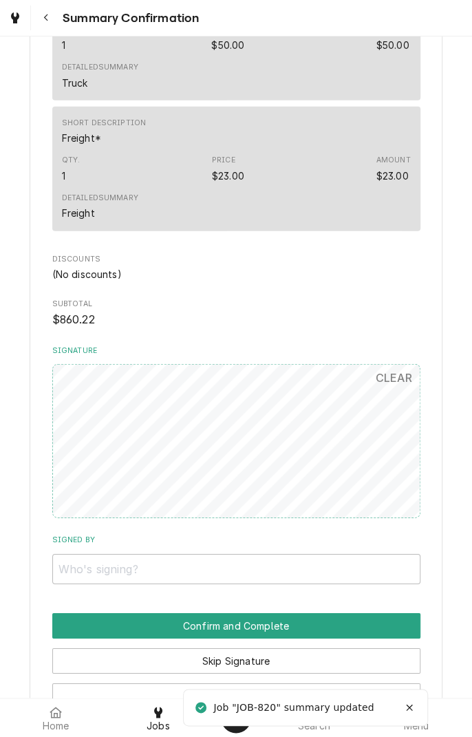
scroll to position [994, 0]
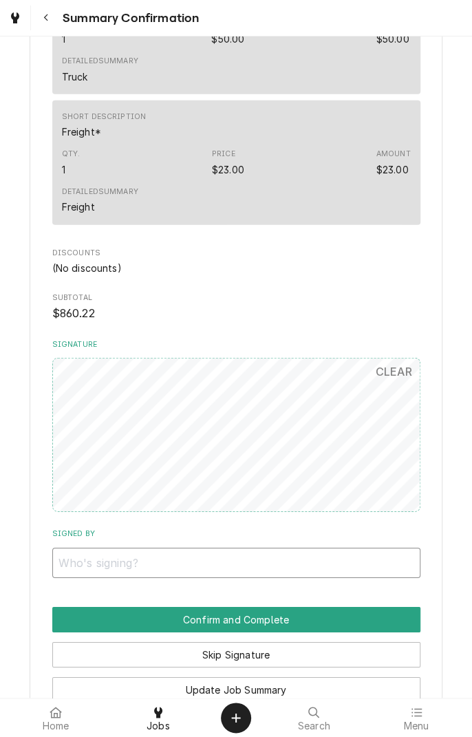
click at [238, 557] on input "Signed By" at bounding box center [236, 563] width 368 height 30
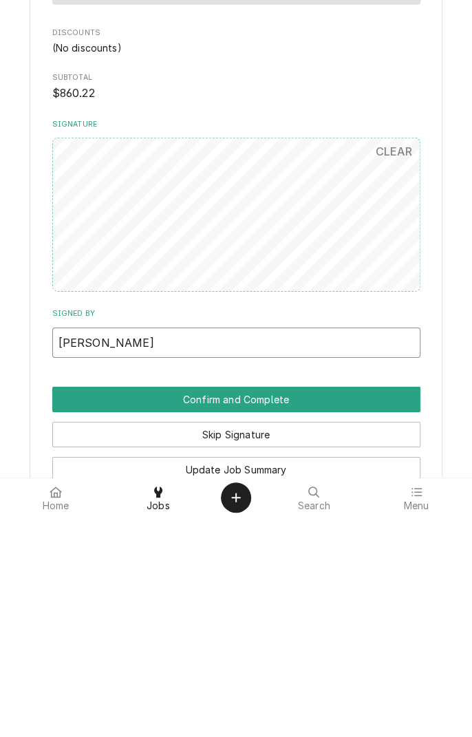
type input "Marieli Guevara"
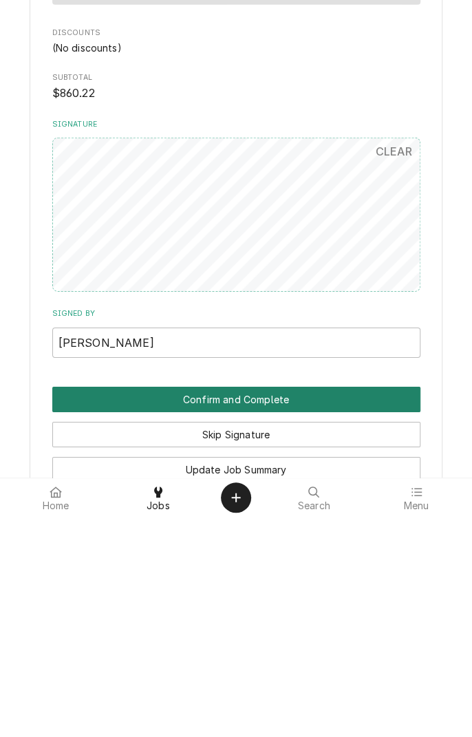
click at [345, 626] on button "Confirm and Complete" at bounding box center [236, 619] width 368 height 25
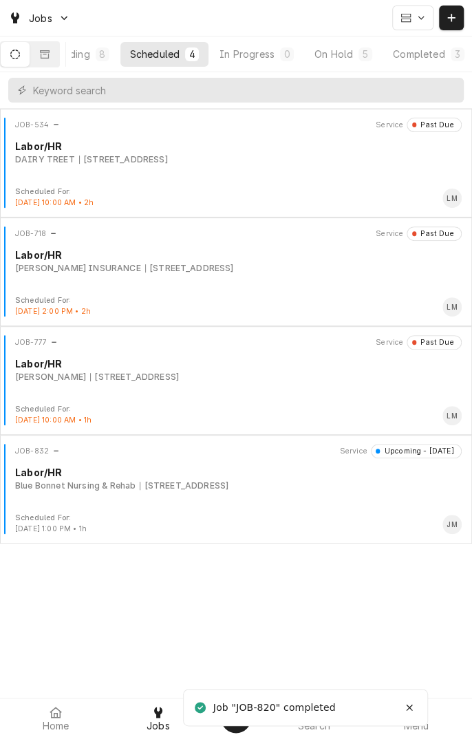
scroll to position [0, 130]
click at [424, 57] on div "Completed" at bounding box center [409, 54] width 52 height 14
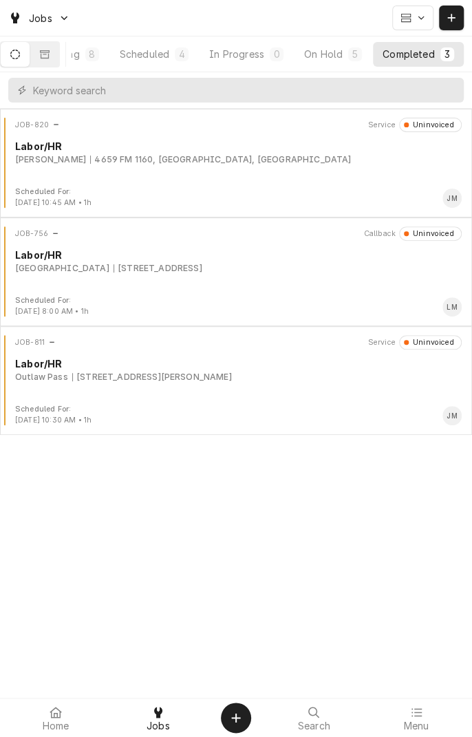
click at [322, 171] on div "JOB-820 Service Uninvoiced Labor/[PERSON_NAME] [GEOGRAPHIC_DATA][PERSON_NAME], …" at bounding box center [236, 152] width 461 height 69
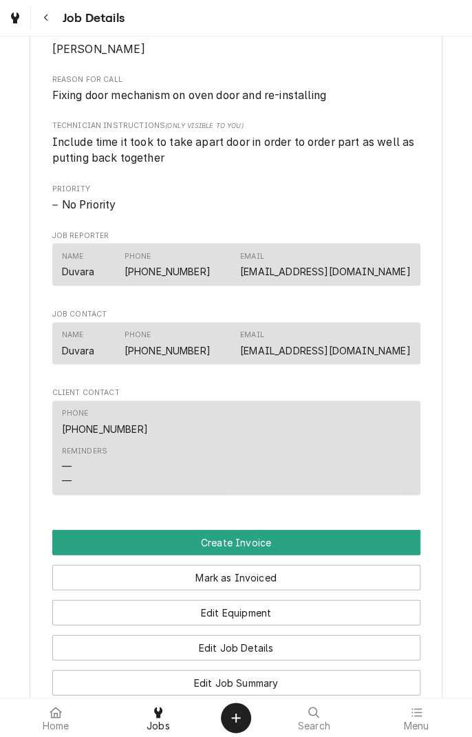
scroll to position [637, 0]
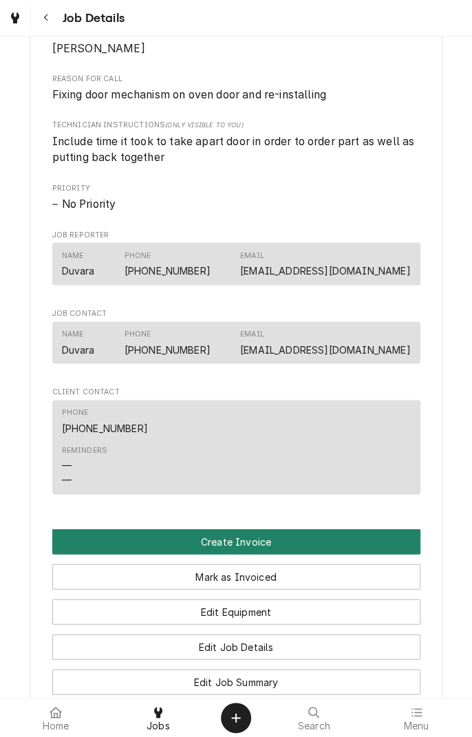
click at [308, 542] on button "Create Invoice" at bounding box center [236, 541] width 368 height 25
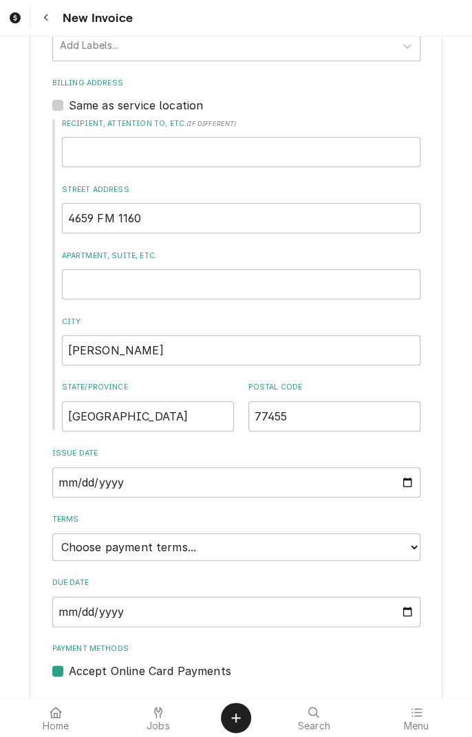
scroll to position [416, 0]
click at [252, 542] on select "Choose payment terms... Same Day Net 7 Net 14 Net 21 Net 30 Net 45 Net 60 Net 90" at bounding box center [236, 547] width 368 height 28
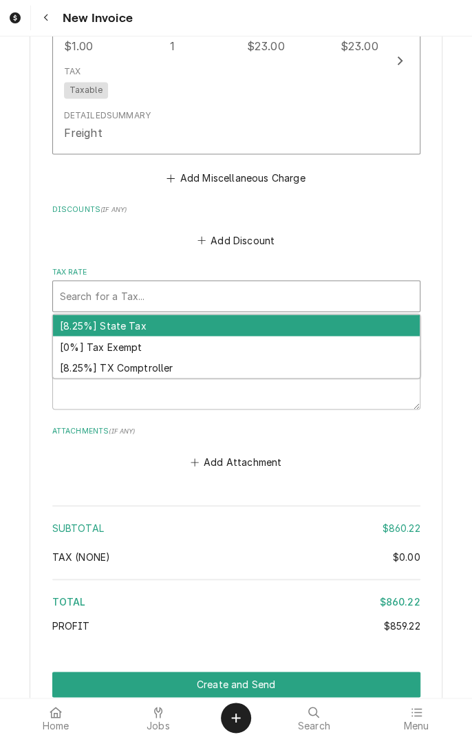
scroll to position [2279, 0]
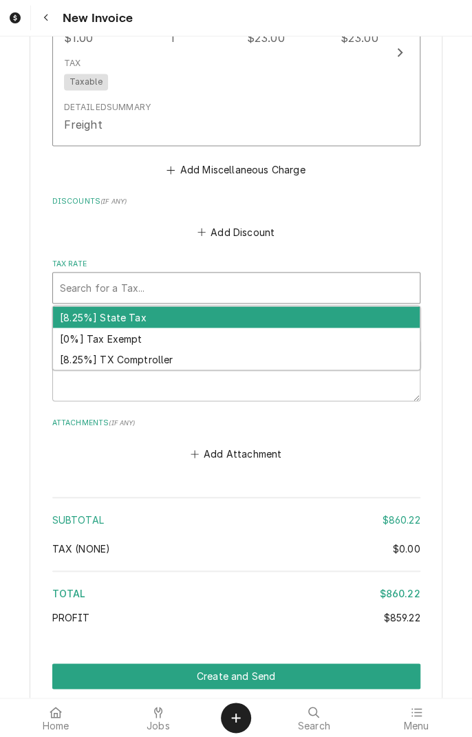
click at [165, 364] on div "[8.25%] TX Comptroller" at bounding box center [236, 359] width 367 height 21
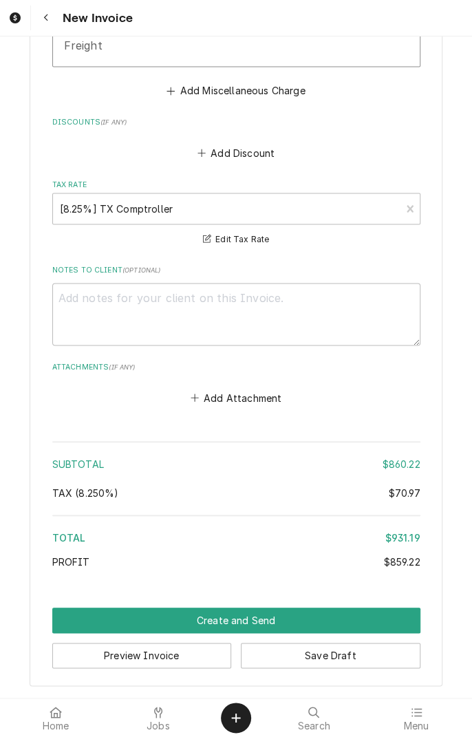
scroll to position [2360, 0]
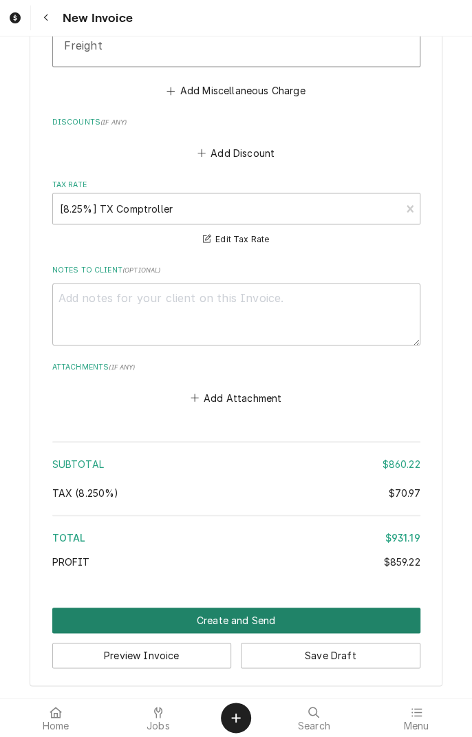
click at [251, 615] on button "Create and Send" at bounding box center [236, 620] width 368 height 25
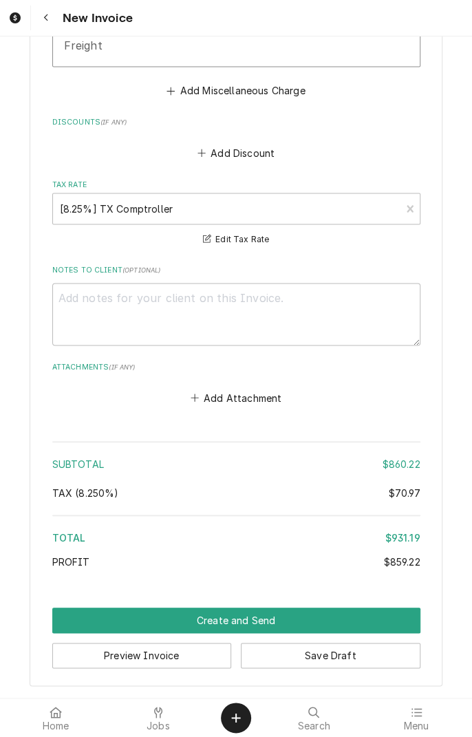
scroll to position [2352, 0]
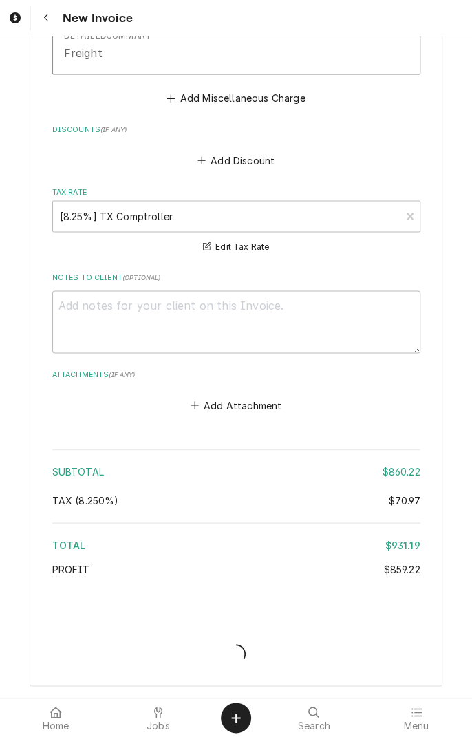
type textarea "x"
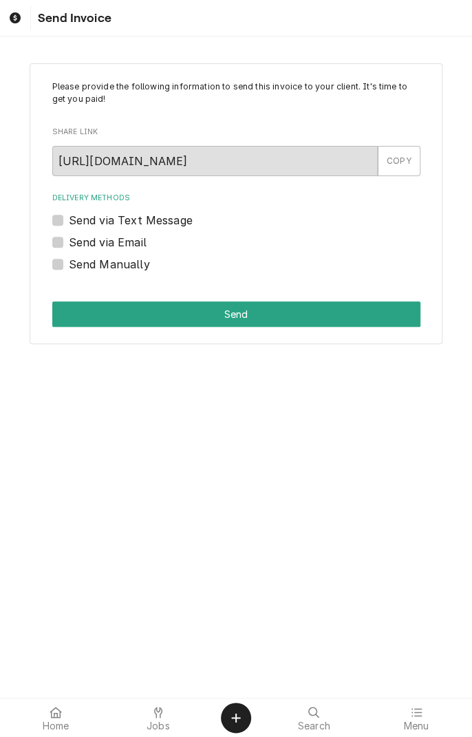
click at [69, 243] on label "Send via Email" at bounding box center [108, 242] width 78 height 17
click at [69, 243] on input "Send via Email" at bounding box center [253, 249] width 368 height 30
checkbox input "true"
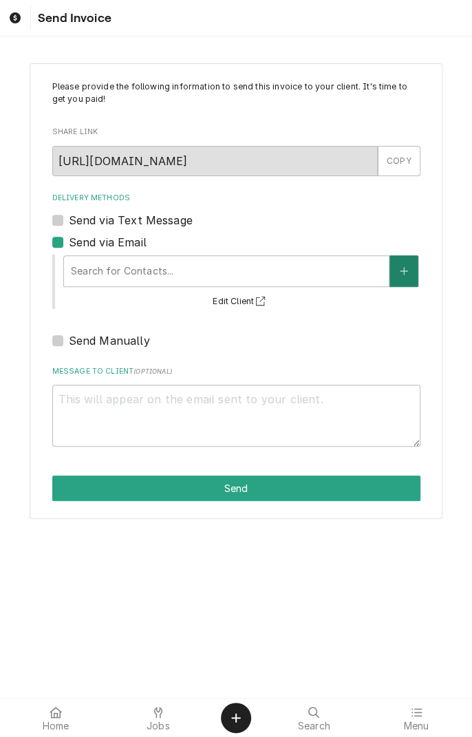
click at [401, 273] on icon "Create New Contact" at bounding box center [404, 271] width 8 height 10
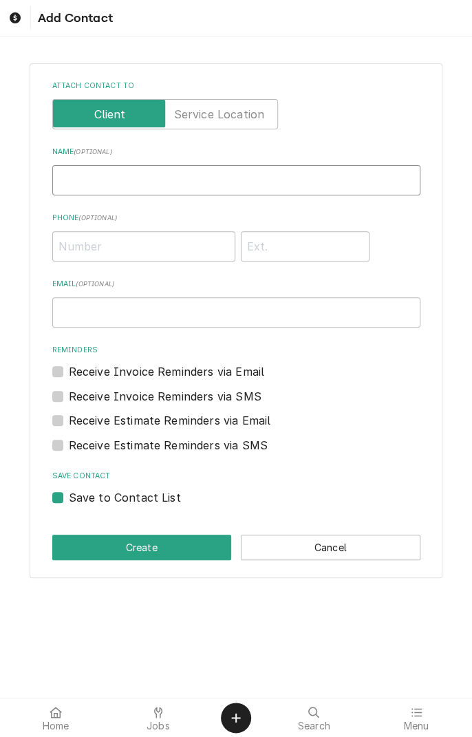
click at [246, 173] on input "Name ( optional )" at bounding box center [236, 180] width 368 height 30
type input "Allen Lott"
click at [190, 310] on input "Email ( optional )" at bounding box center [236, 312] width 368 height 30
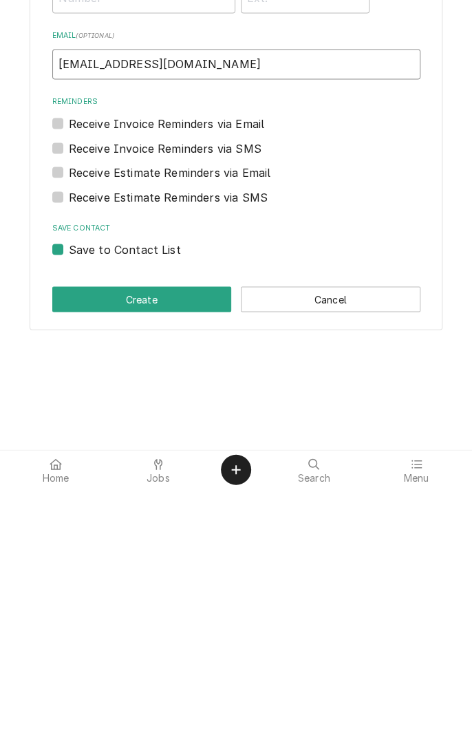
type input "anhservices@yahoo.com"
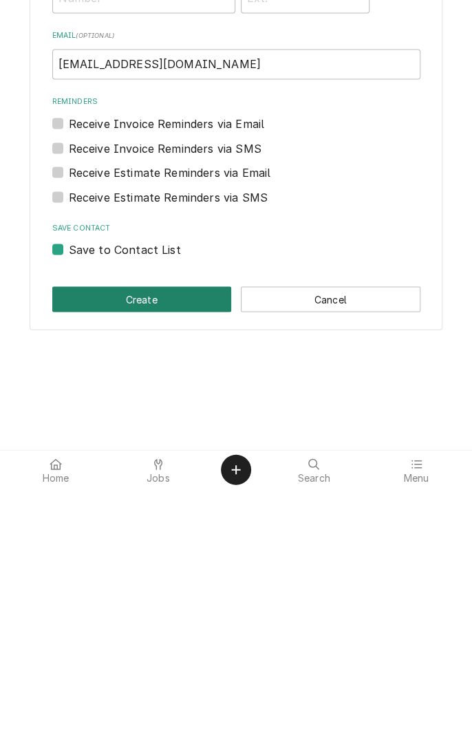
click at [162, 544] on button "Create" at bounding box center [142, 547] width 180 height 25
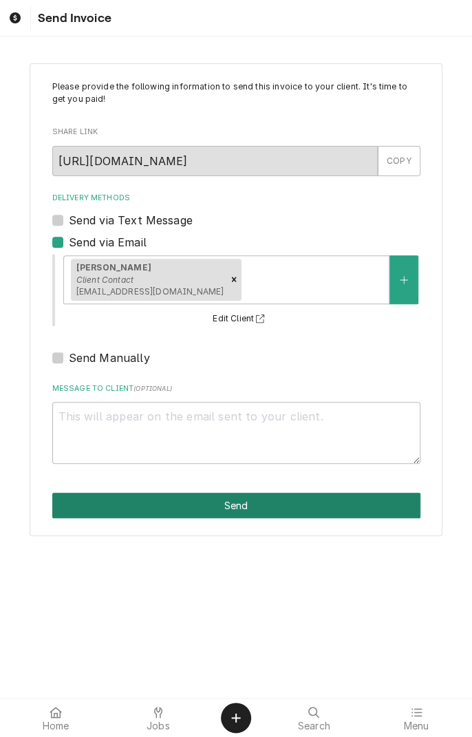
click at [315, 501] on button "Send" at bounding box center [236, 505] width 368 height 25
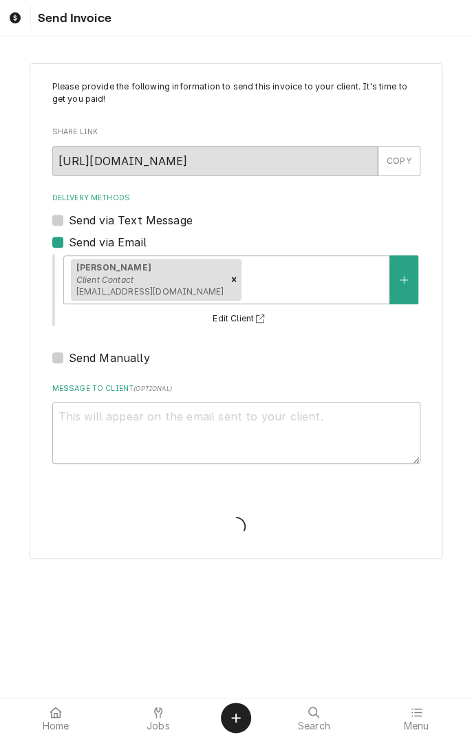
type textarea "x"
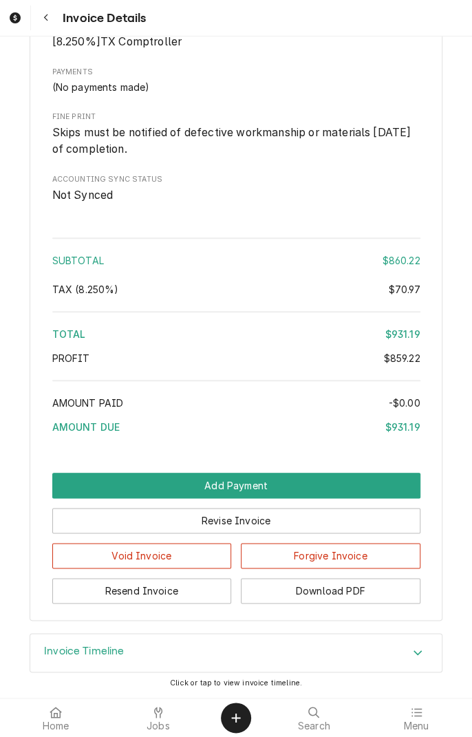
scroll to position [1855, 0]
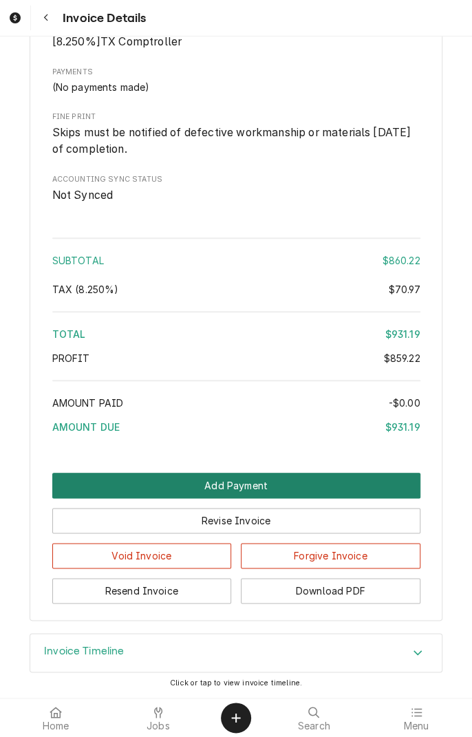
click at [366, 479] on button "Add Payment" at bounding box center [236, 485] width 368 height 25
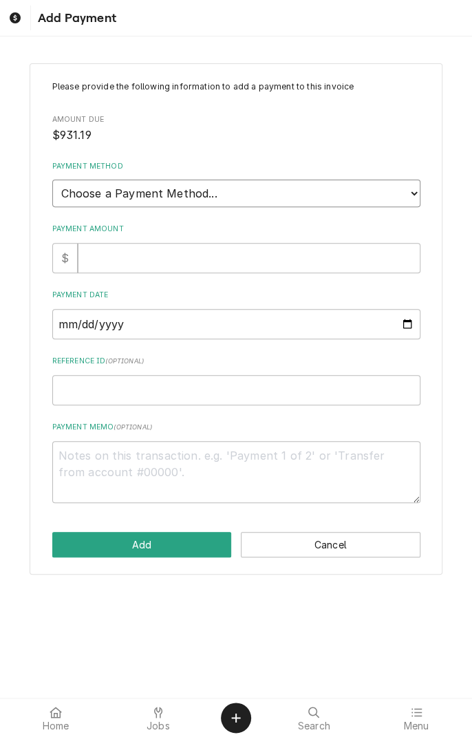
click at [406, 193] on select "Choose a Payment Method... Cash Check Credit/Debit Card ACH/eCheck Other" at bounding box center [236, 194] width 368 height 28
select select "2"
click at [52, 180] on select "Choose a Payment Method... Cash Check Credit/Debit Card ACH/eCheck Other" at bounding box center [236, 194] width 368 height 28
click at [177, 250] on input "Payment Amount" at bounding box center [249, 258] width 343 height 30
type textarea "x"
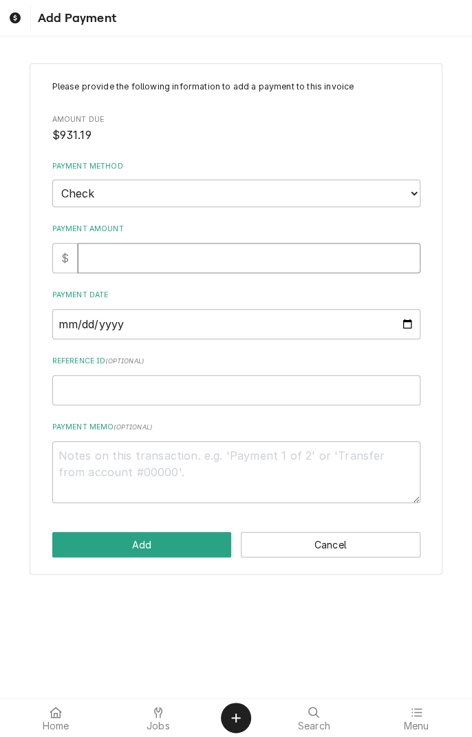
type input "9"
type textarea "x"
type input "93"
type textarea "x"
type input "931"
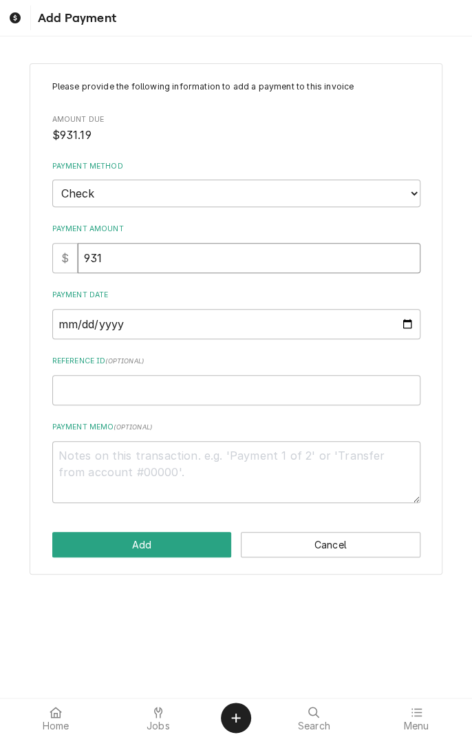
type textarea "x"
type input "931.1"
type textarea "x"
type input "931.19"
type textarea "x"
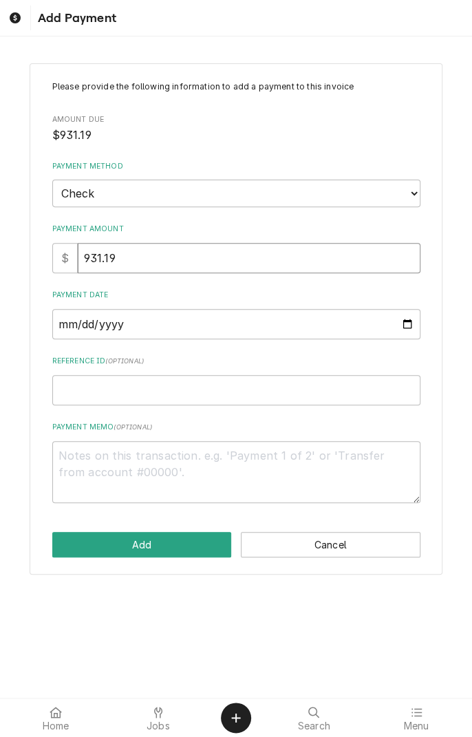
type input "931.19"
click at [408, 323] on input "Payment Date" at bounding box center [236, 324] width 368 height 30
type textarea "x"
type input "[DATE]"
click at [136, 385] on input "Reference ID ( optional )" at bounding box center [236, 390] width 368 height 30
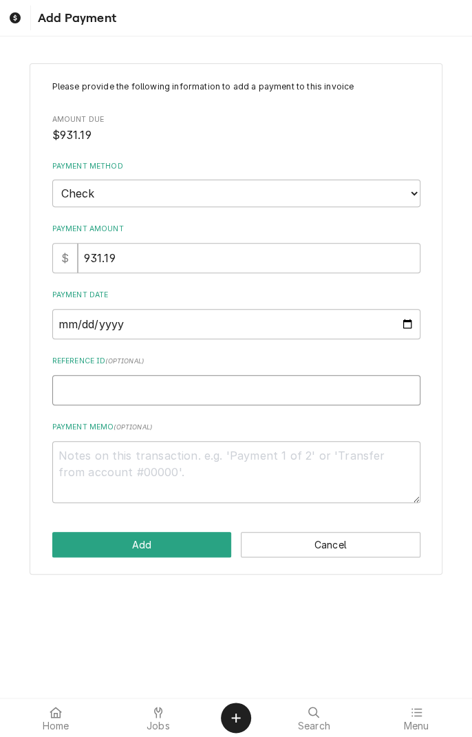
type textarea "x"
type input "1"
type textarea "x"
type input "14"
type textarea "x"
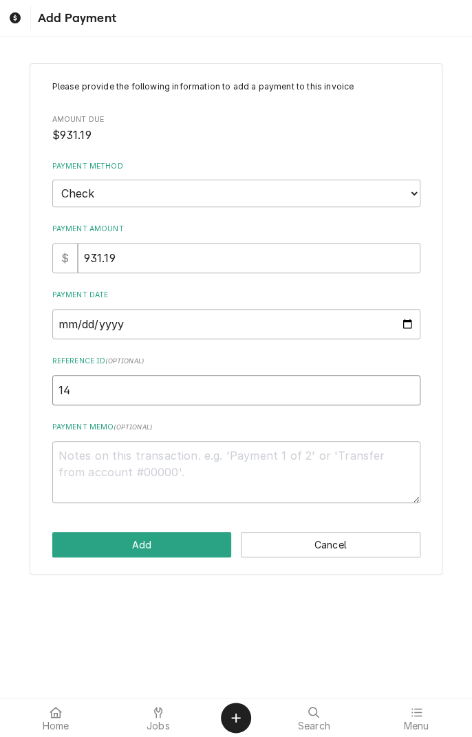
type input "140"
type textarea "x"
type input "1405"
type textarea "x"
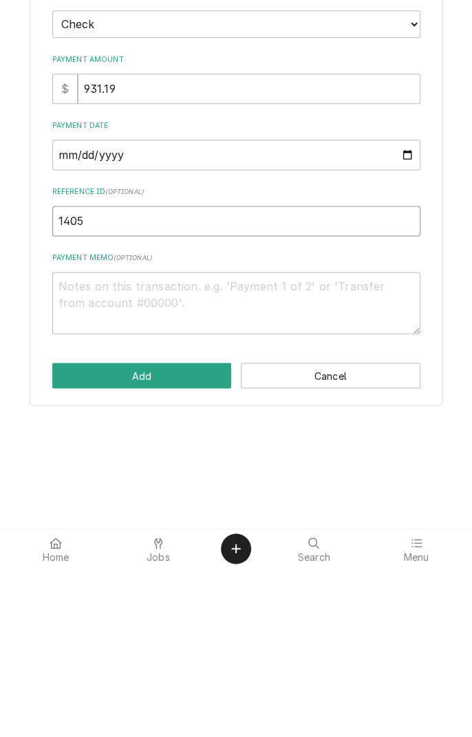
type input "1405"
click at [213, 471] on textarea "Payment Memo ( optional )" at bounding box center [236, 472] width 368 height 62
type textarea "x"
type textarea "C"
type textarea "x"
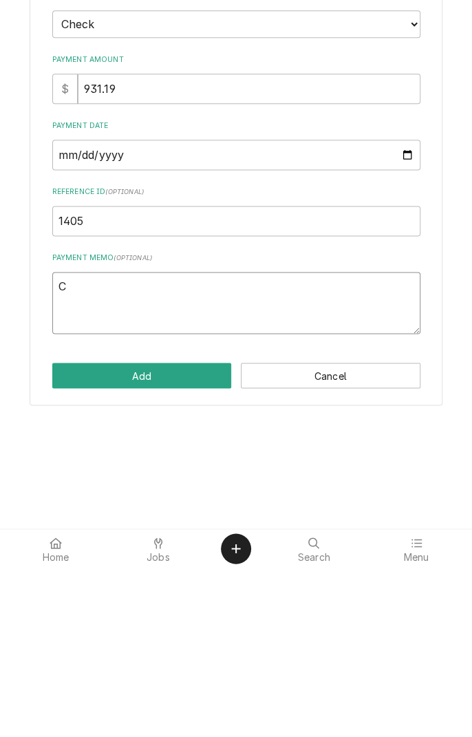
type textarea "Ch"
type textarea "x"
type textarea "Che"
type textarea "x"
type textarea "Chec"
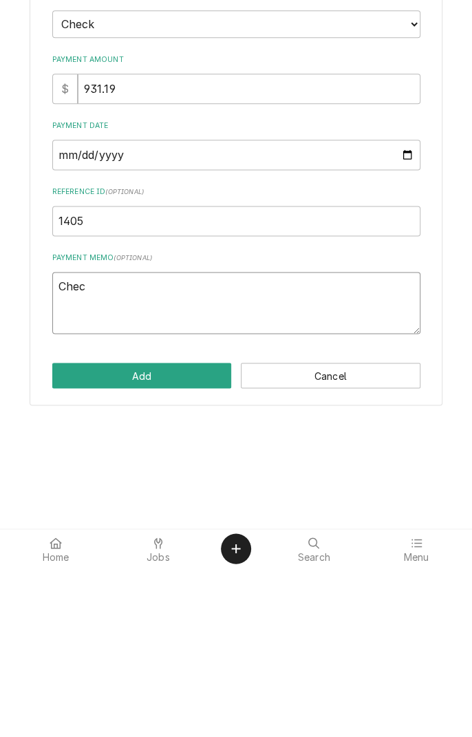
type textarea "x"
type textarea "Check"
type textarea "x"
type textarea "Check"
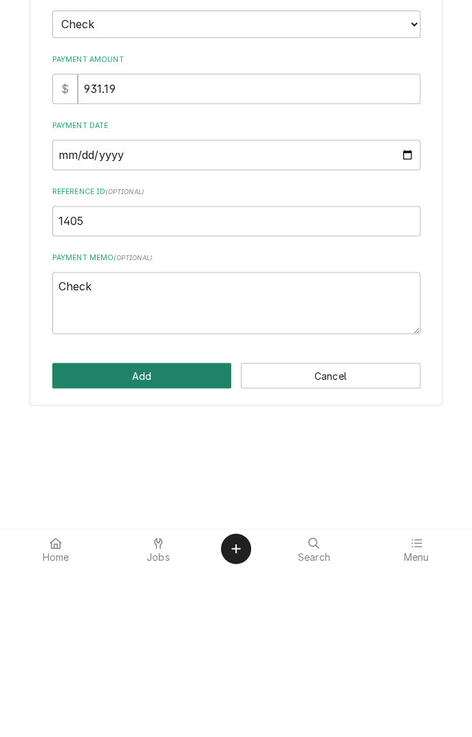
click at [178, 540] on button "Add" at bounding box center [142, 544] width 180 height 25
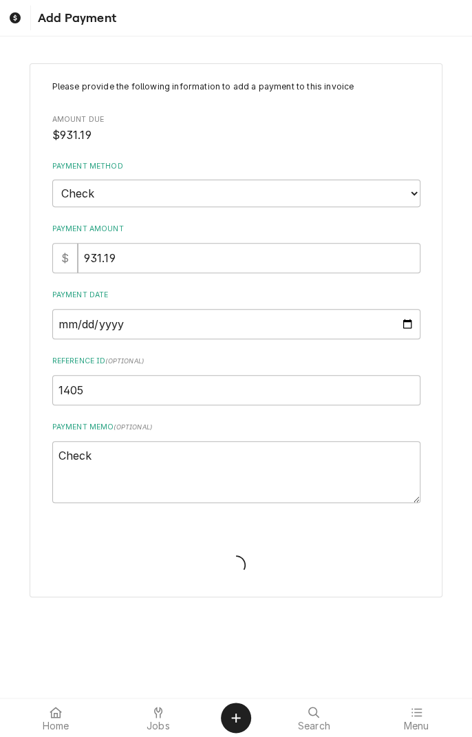
type textarea "x"
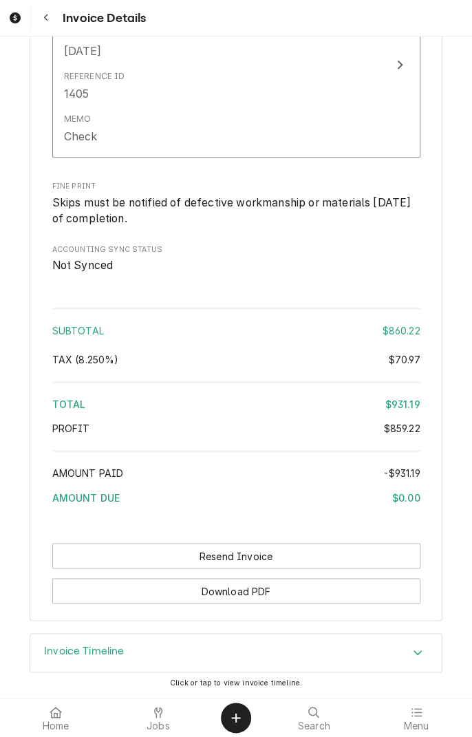
scroll to position [2062, 0]
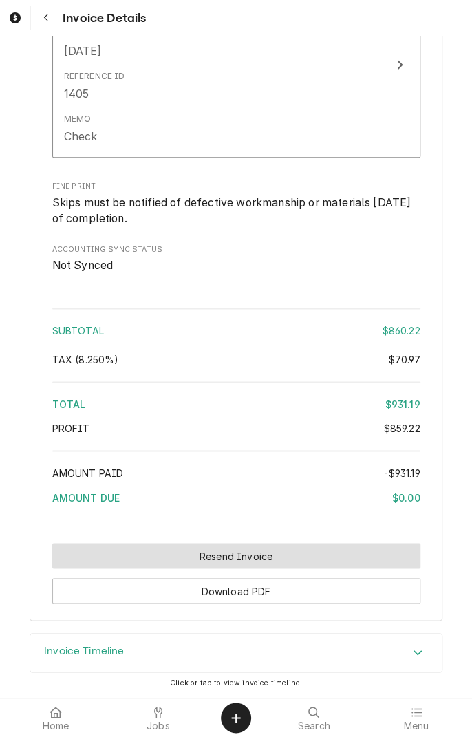
click at [255, 553] on button "Resend Invoice" at bounding box center [236, 555] width 368 height 25
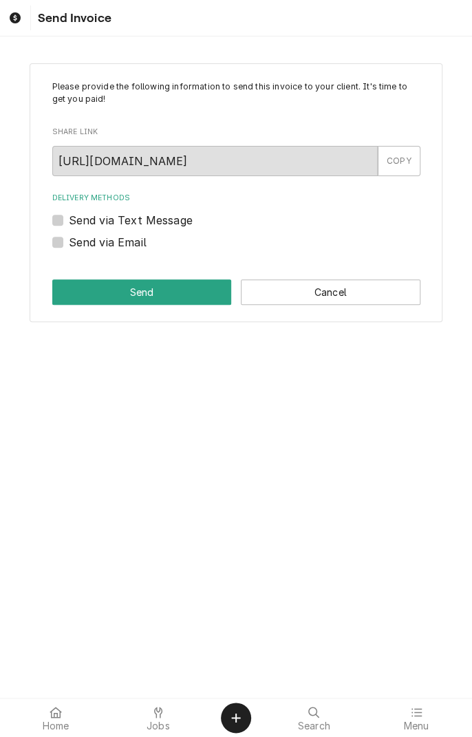
click at [189, 296] on button "Send" at bounding box center [142, 291] width 180 height 25
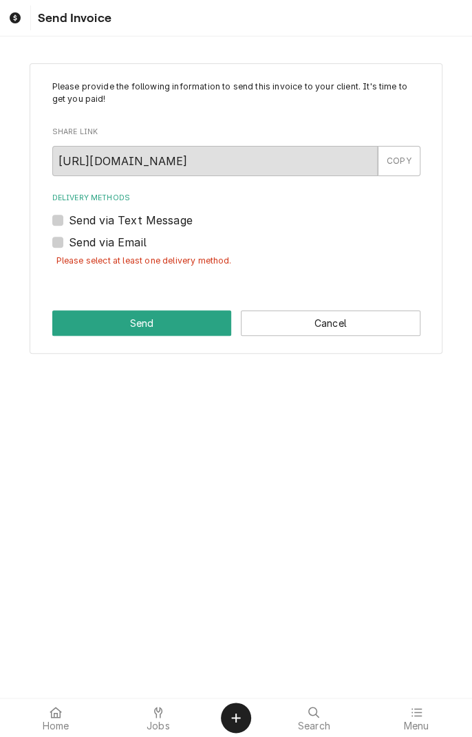
click at [69, 244] on label "Send via Email" at bounding box center [108, 242] width 78 height 17
click at [69, 244] on input "Send via Email" at bounding box center [253, 249] width 368 height 30
checkbox input "true"
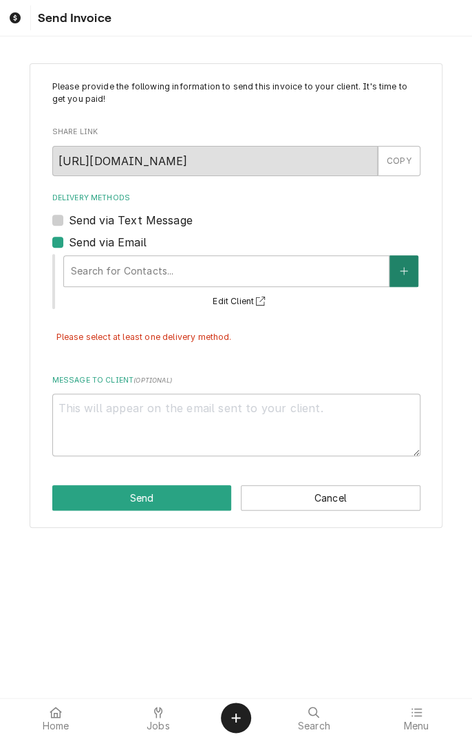
click at [413, 267] on button "Delivery Methods" at bounding box center [404, 271] width 29 height 32
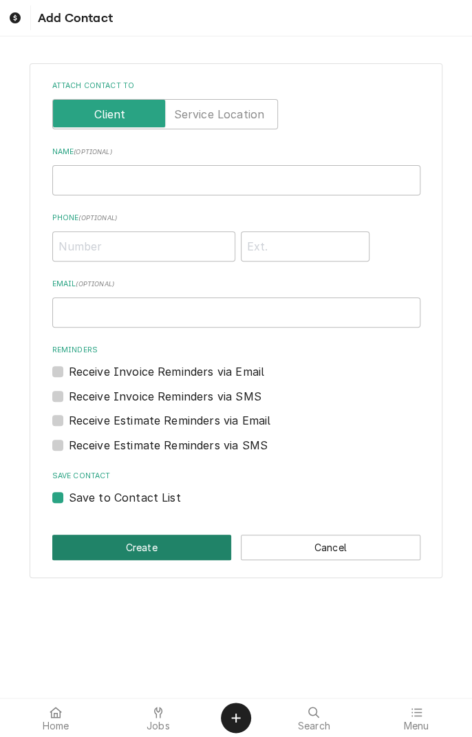
click at [173, 545] on button "Create" at bounding box center [142, 547] width 180 height 25
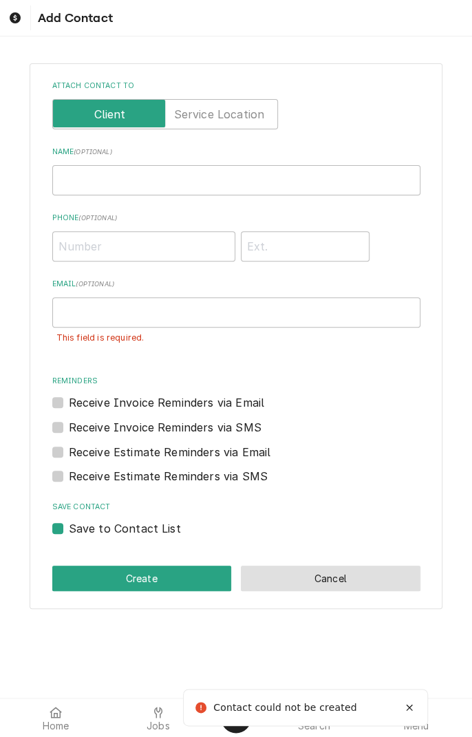
click at [337, 582] on button "Cancel" at bounding box center [331, 578] width 180 height 25
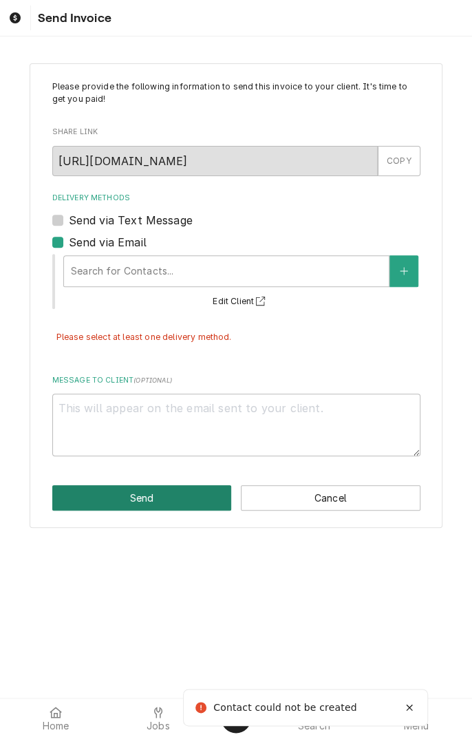
click at [178, 492] on button "Send" at bounding box center [142, 497] width 180 height 25
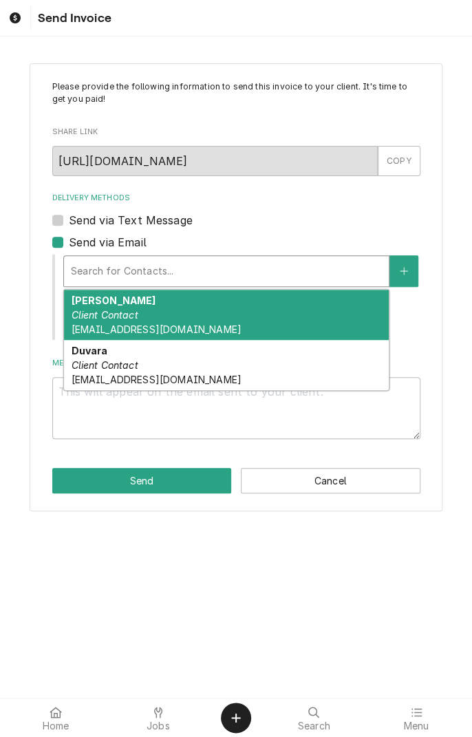
click at [165, 321] on div "[PERSON_NAME] Client Contact [EMAIL_ADDRESS][DOMAIN_NAME]" at bounding box center [226, 315] width 325 height 50
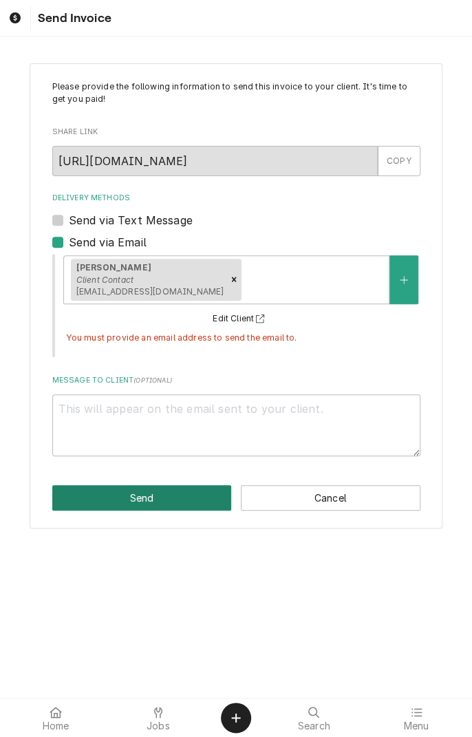
click at [165, 498] on button "Send" at bounding box center [142, 497] width 180 height 25
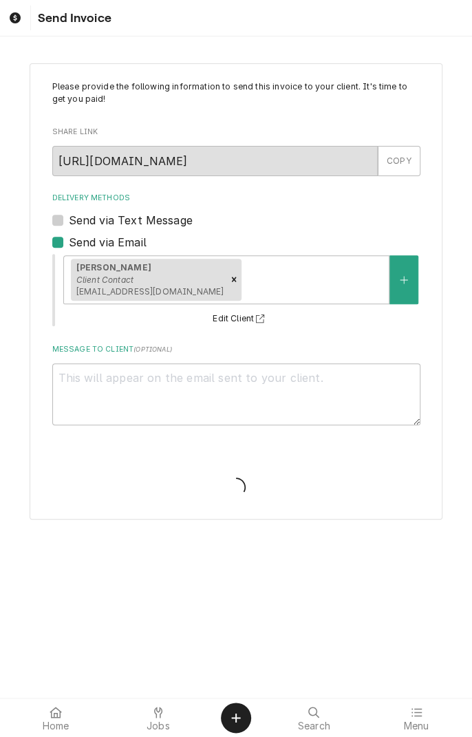
type textarea "x"
